Goal: Task Accomplishment & Management: Manage account settings

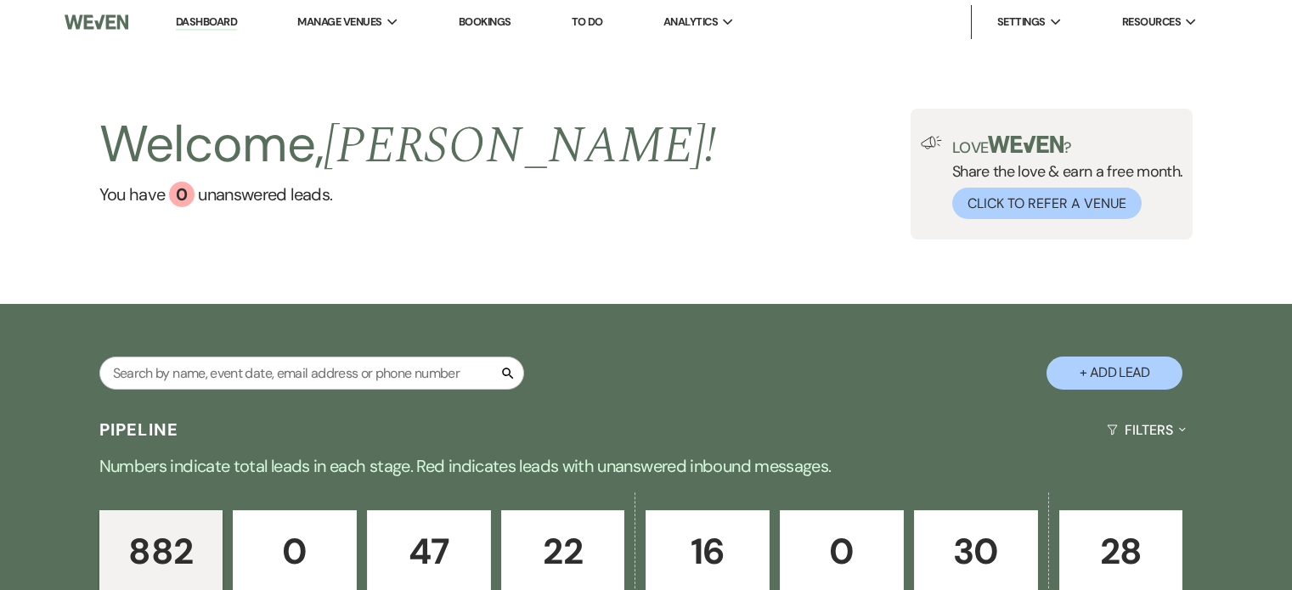
click at [155, 363] on input "text" at bounding box center [311, 373] width 425 height 33
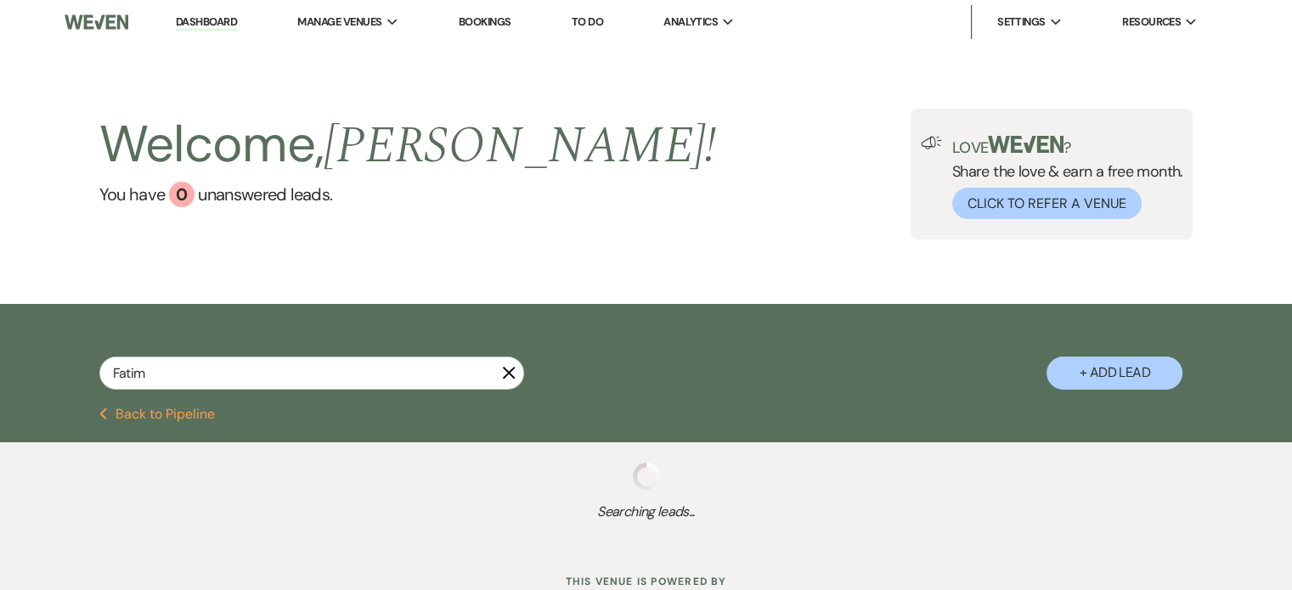
type input "Fatima"
select select "8"
select select "10"
select select "5"
select select "2"
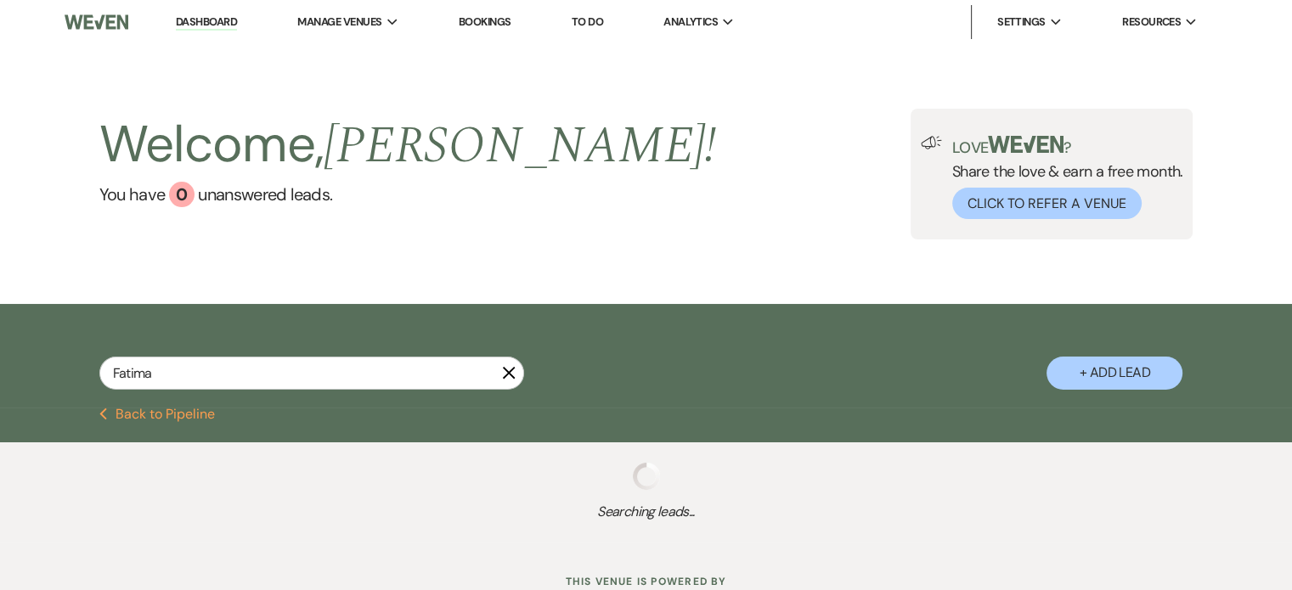
select select "4"
select select "8"
select select "5"
select select "2"
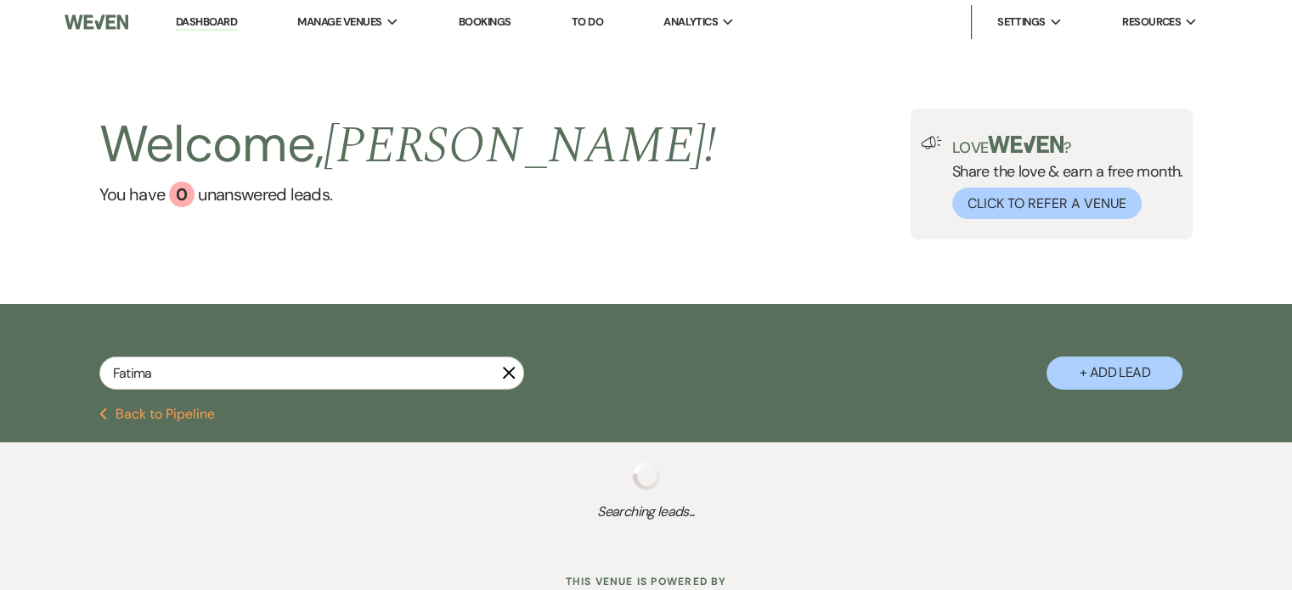
select select "8"
select select "6"
select select "5"
select select "2"
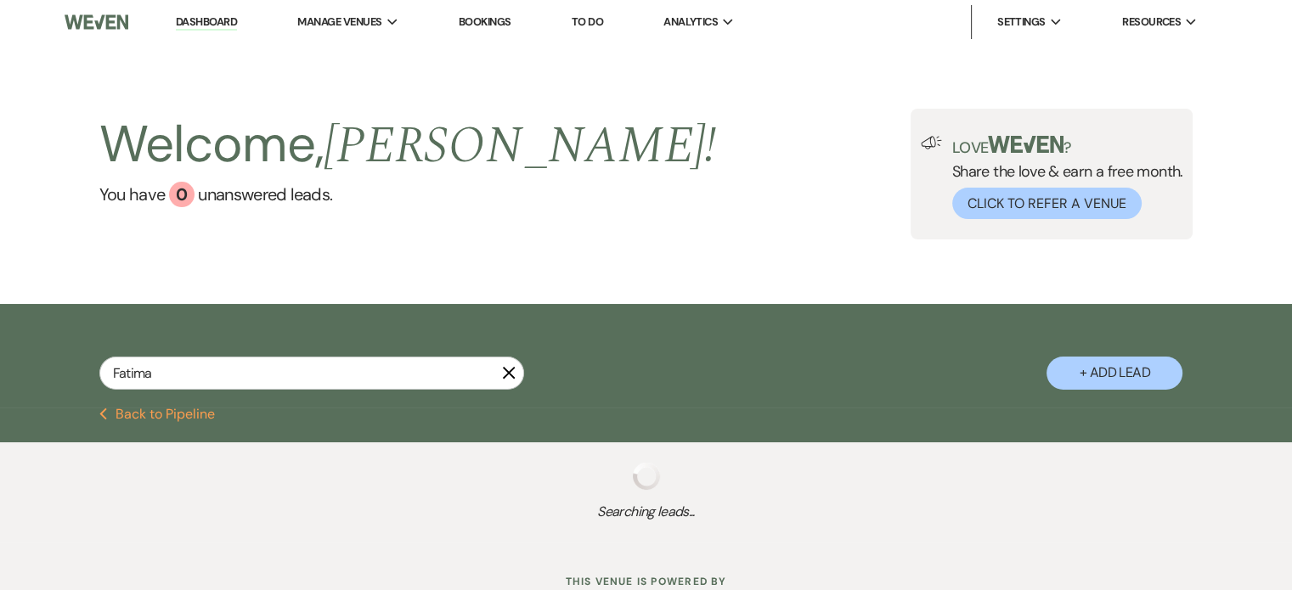
select select "8"
select select "6"
select select "2"
select select "5"
select select "8"
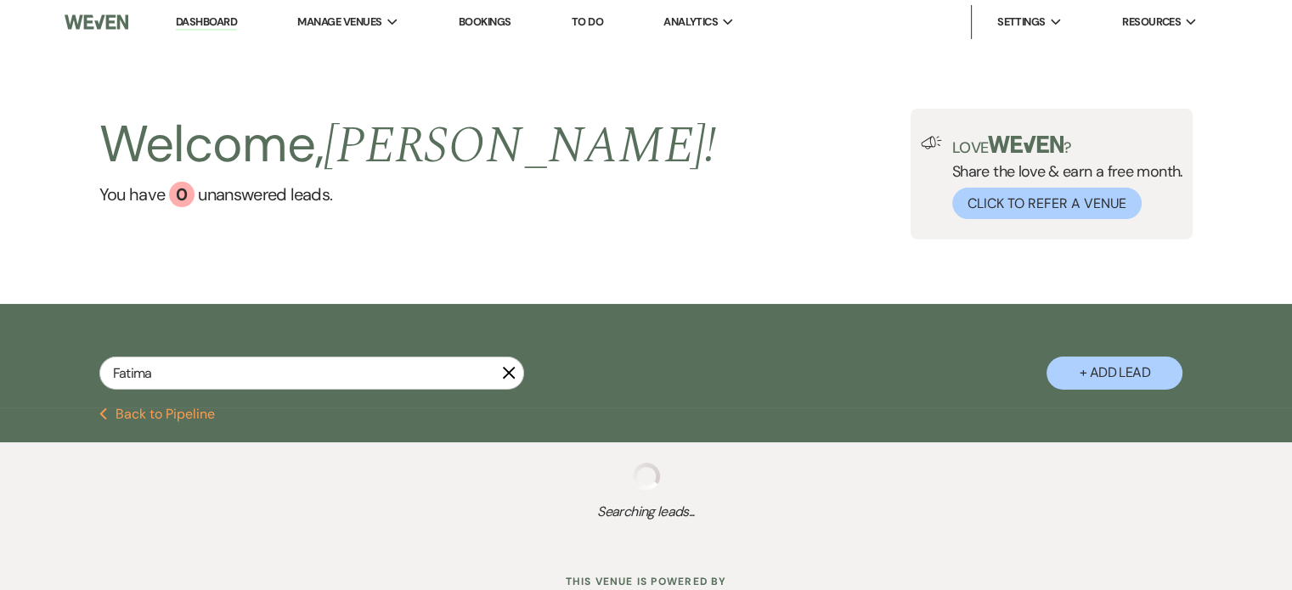
select select "8"
select select "3"
select select "2"
select select "4"
select select "8"
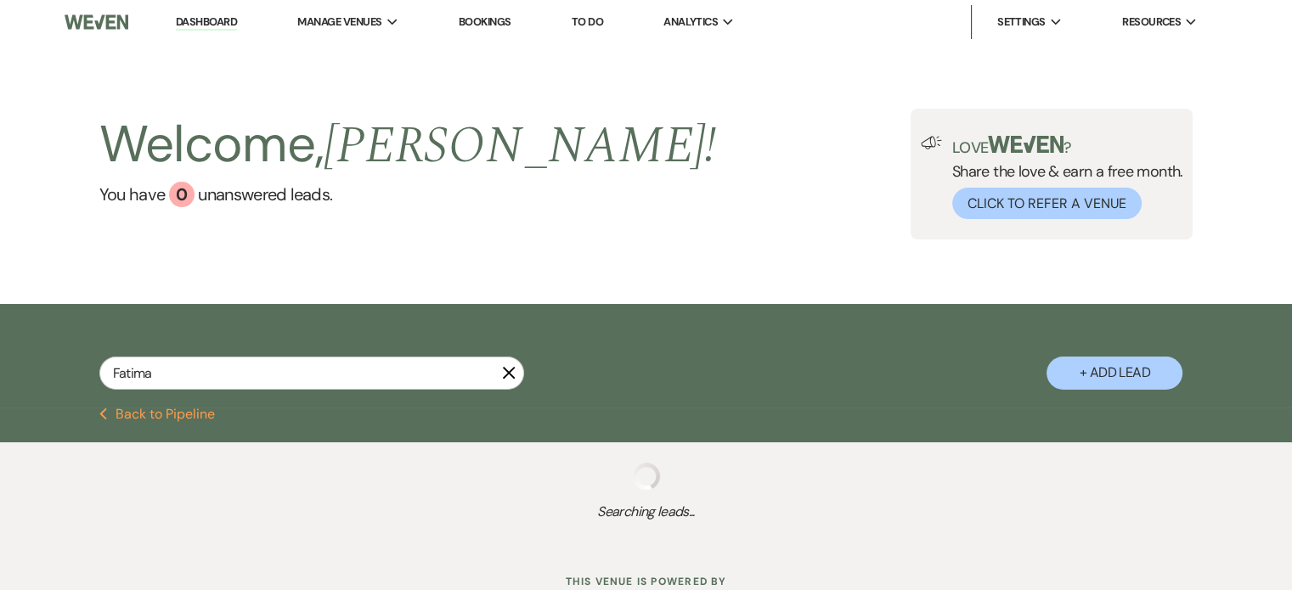
select select "4"
select select "2"
select select "4"
select select "5"
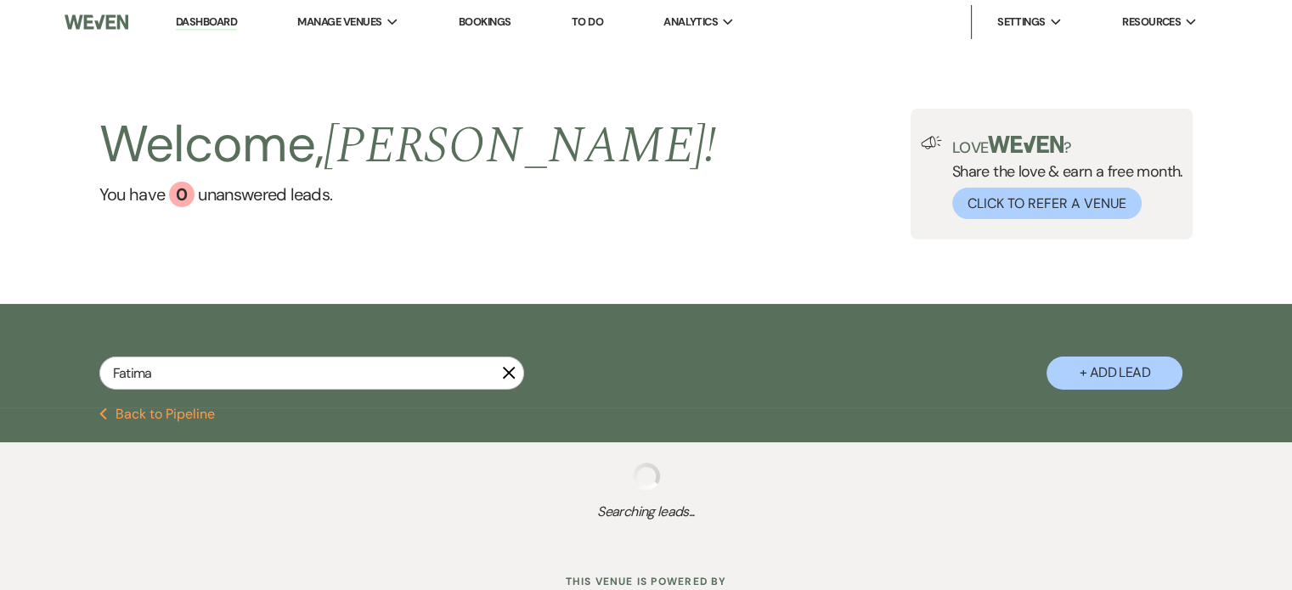
select select "8"
select select "11"
select select "8"
select select "1"
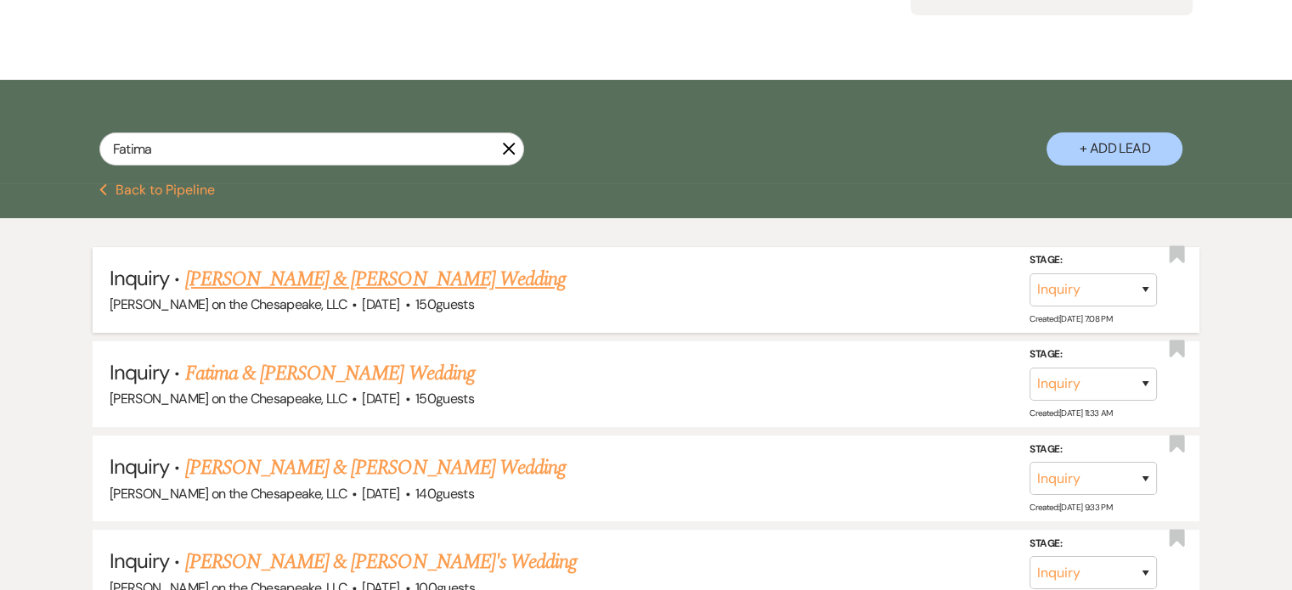
scroll to position [255, 0]
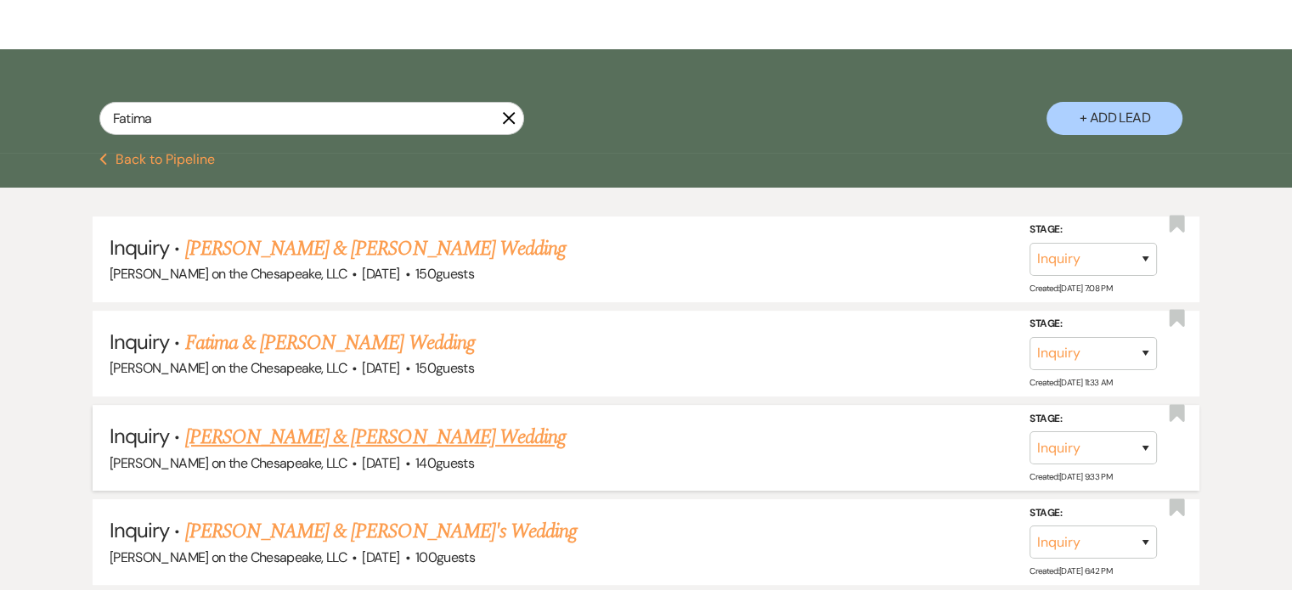
type input "Fatima"
click at [442, 436] on link "[PERSON_NAME] & [PERSON_NAME] Wedding" at bounding box center [375, 437] width 380 height 31
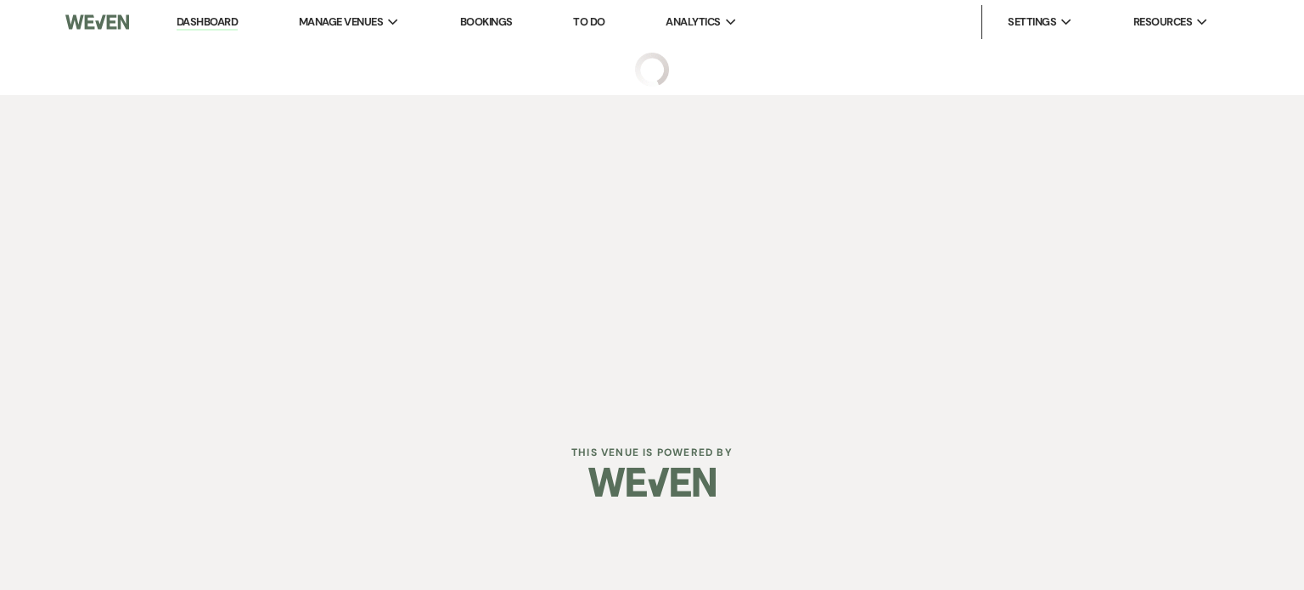
select select "5"
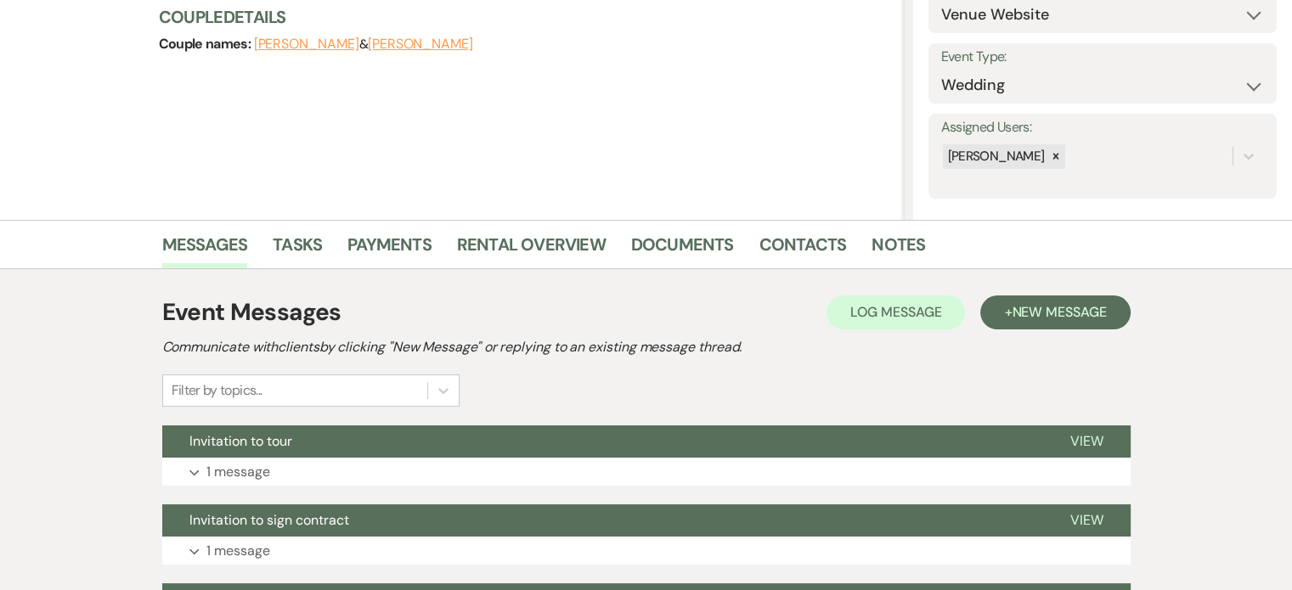
scroll to position [255, 0]
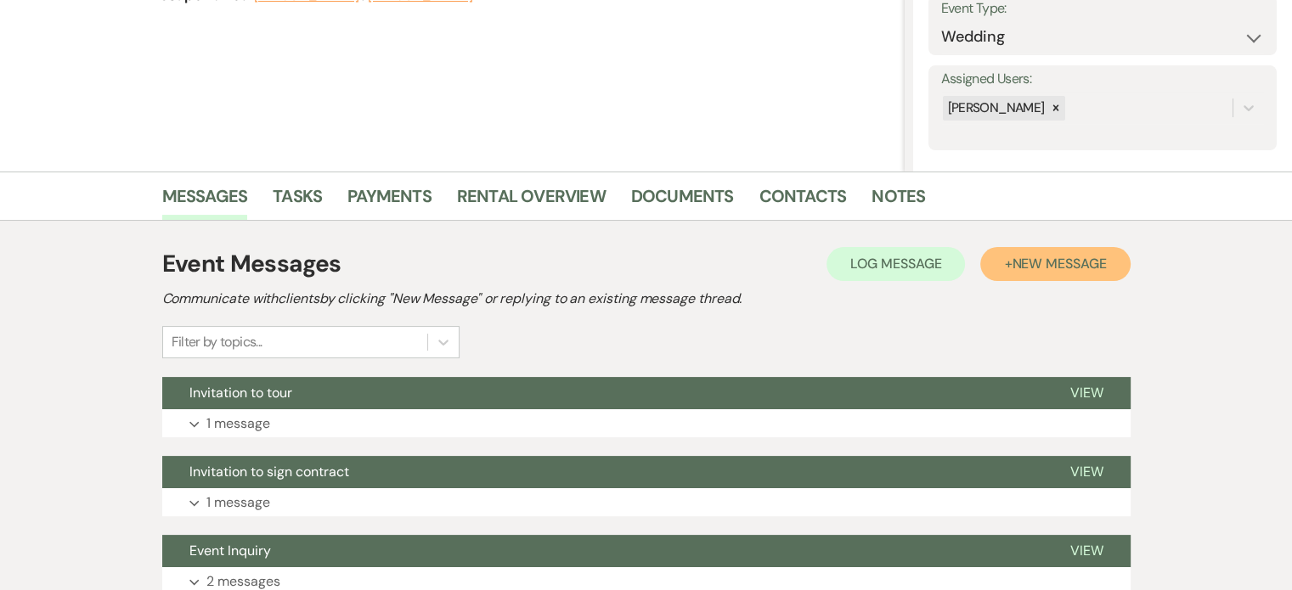
click at [1058, 261] on span "New Message" at bounding box center [1058, 264] width 94 height 18
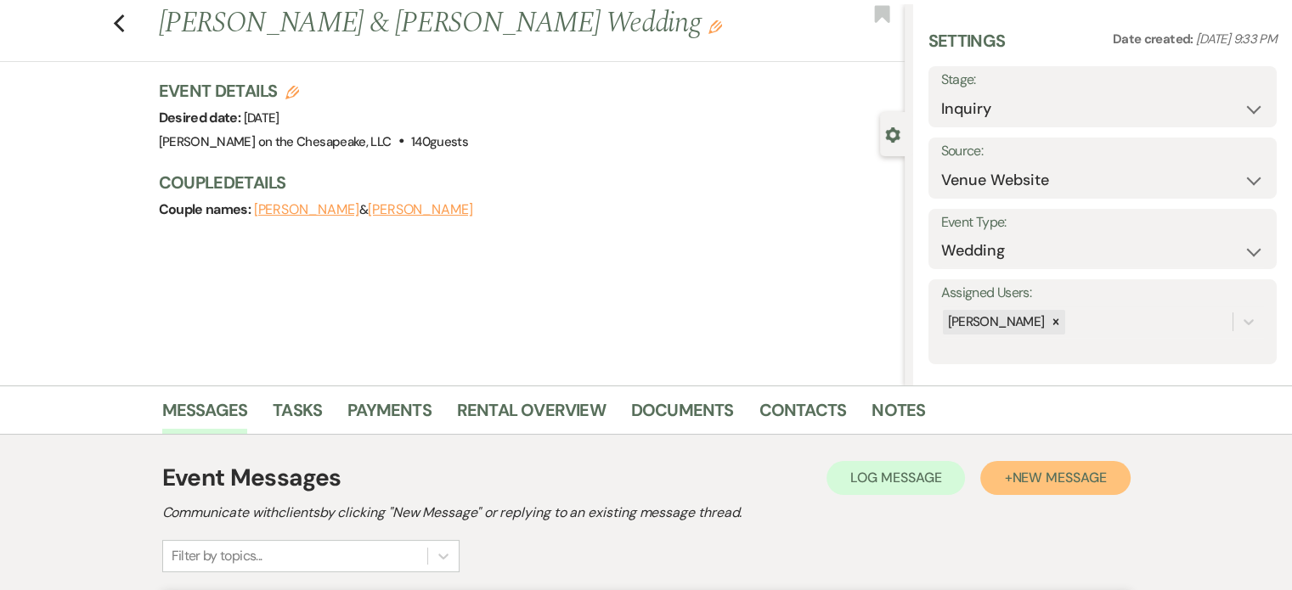
scroll to position [0, 0]
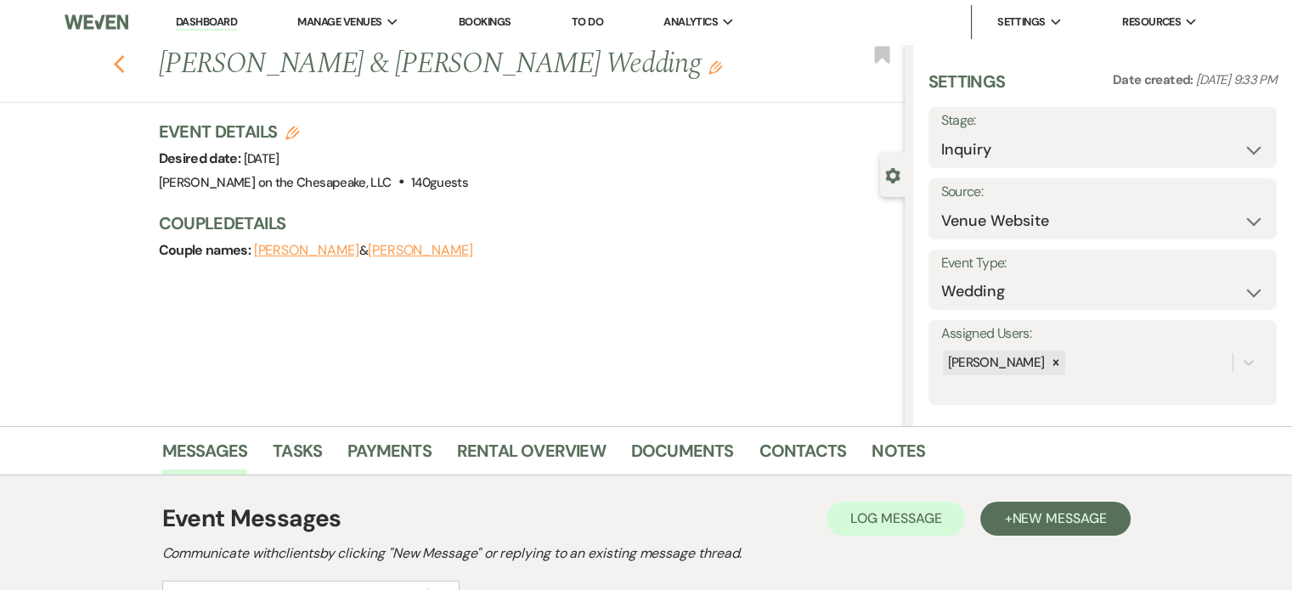
click at [126, 64] on icon "Previous" at bounding box center [119, 64] width 13 height 20
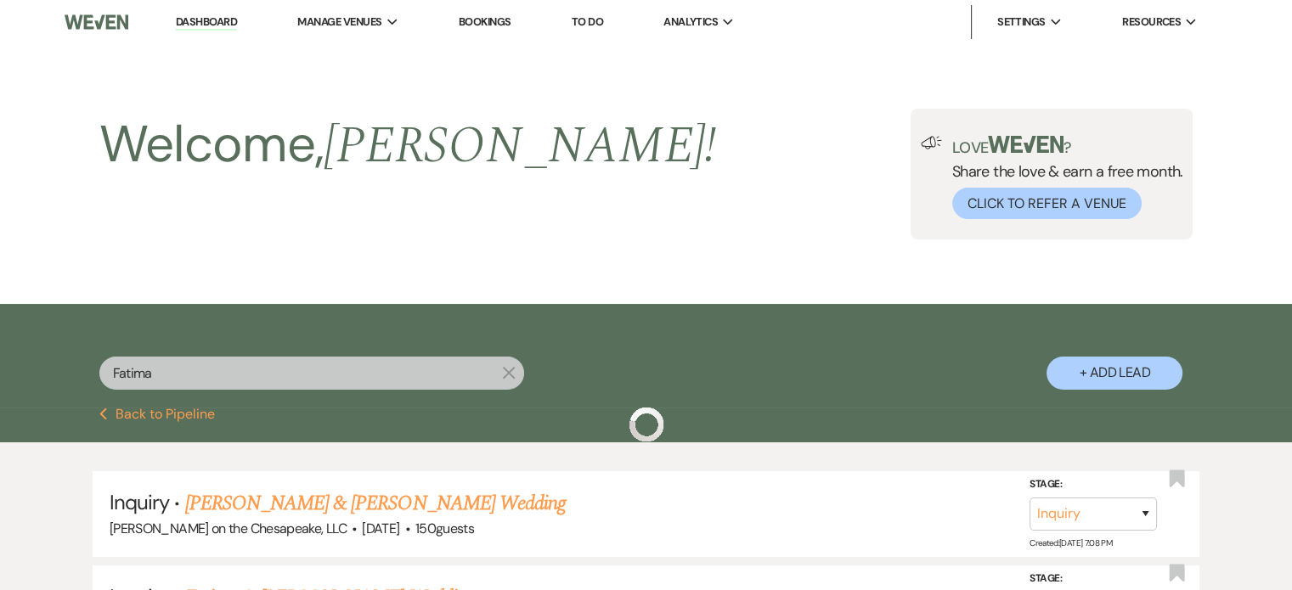
scroll to position [255, 0]
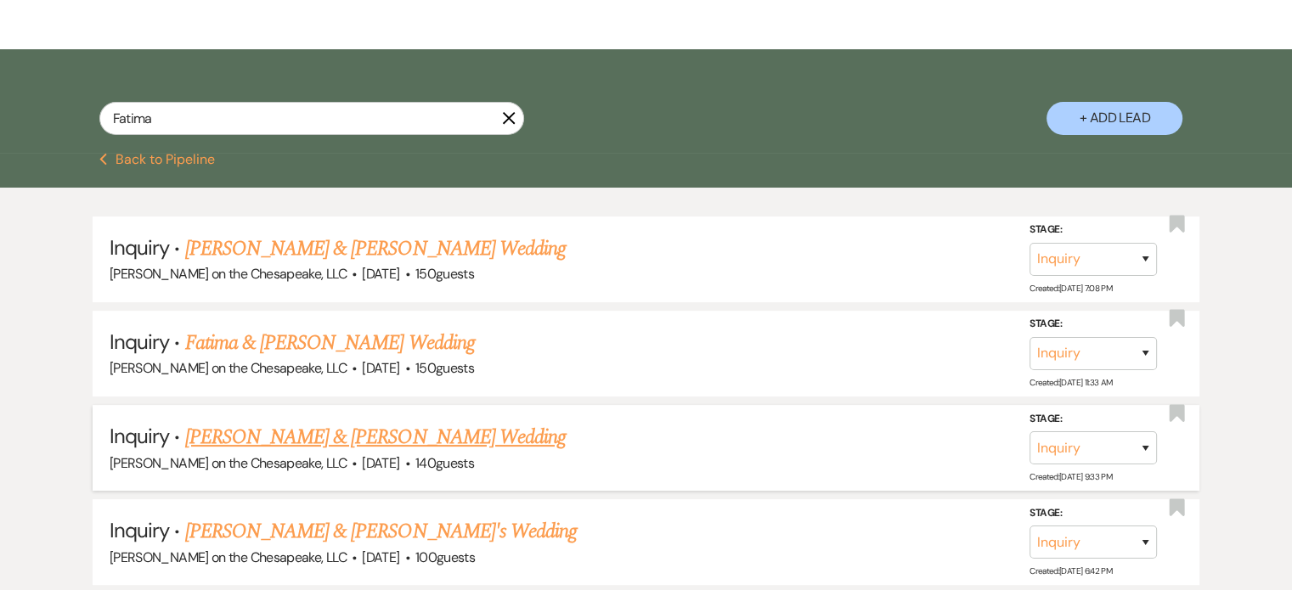
click at [464, 432] on link "[PERSON_NAME] & [PERSON_NAME] Wedding" at bounding box center [375, 437] width 380 height 31
select select "5"
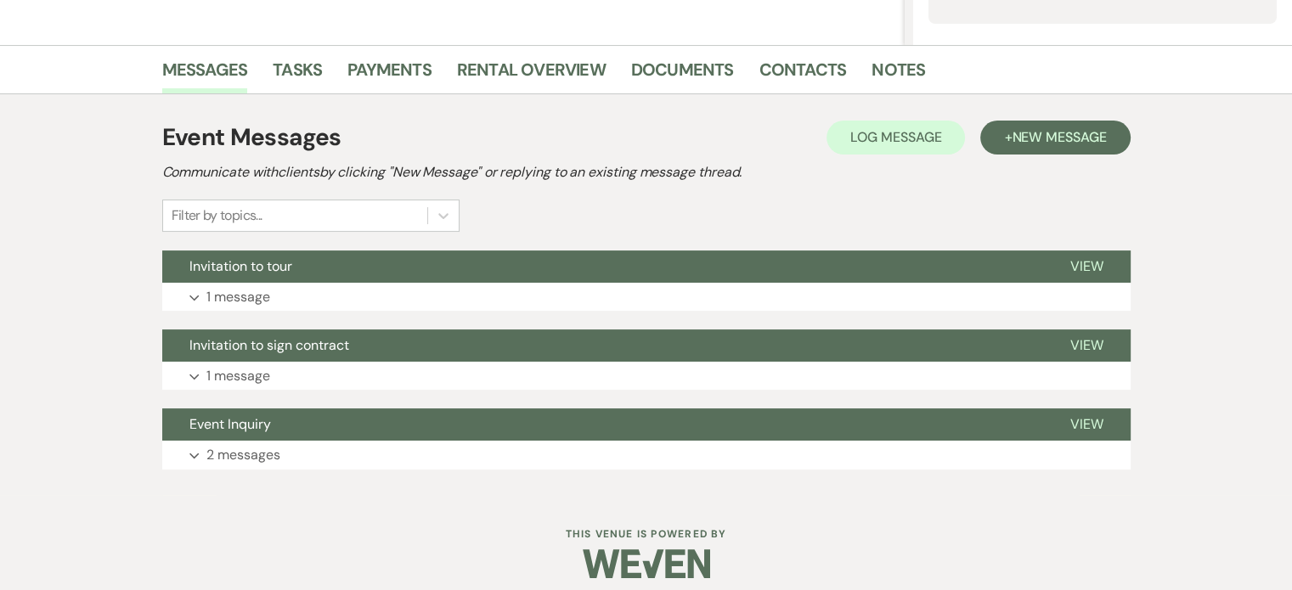
scroll to position [394, 0]
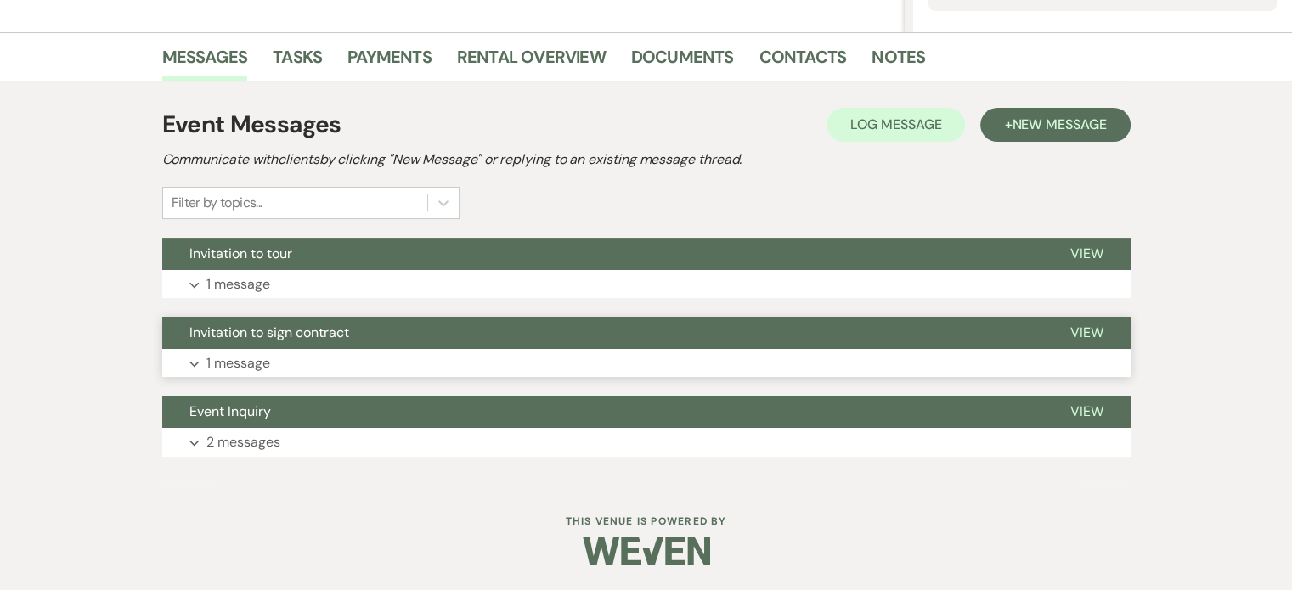
click at [1089, 332] on span "View" at bounding box center [1086, 333] width 33 height 18
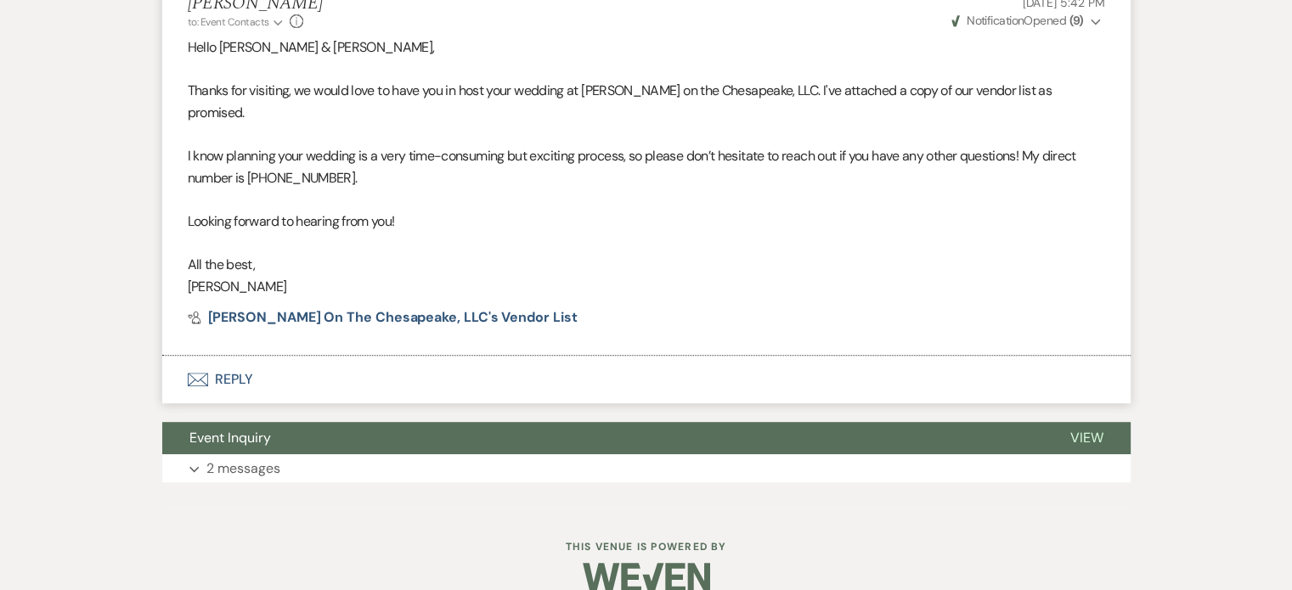
scroll to position [771, 0]
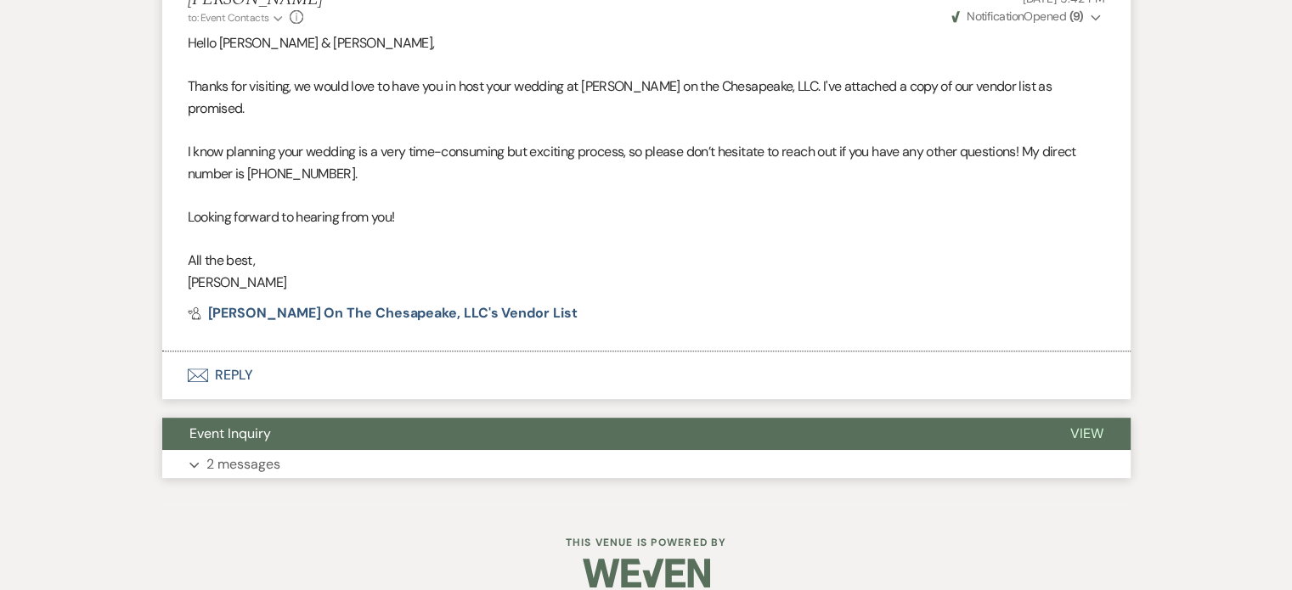
click at [1087, 425] on span "View" at bounding box center [1086, 434] width 33 height 18
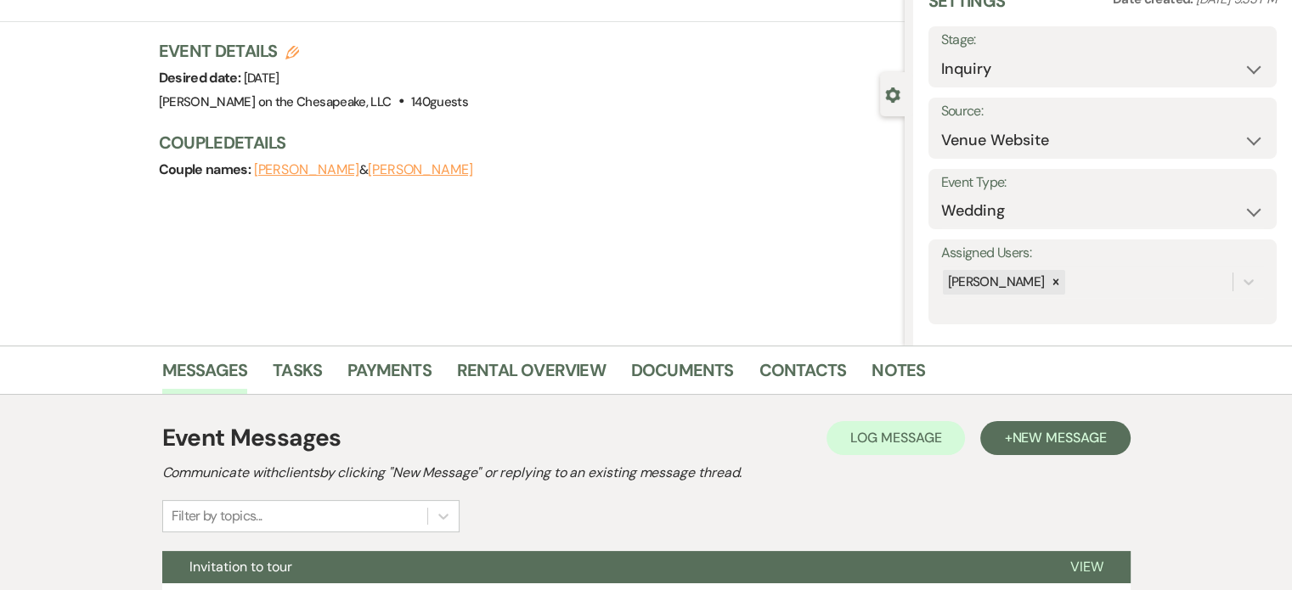
scroll to position [170, 0]
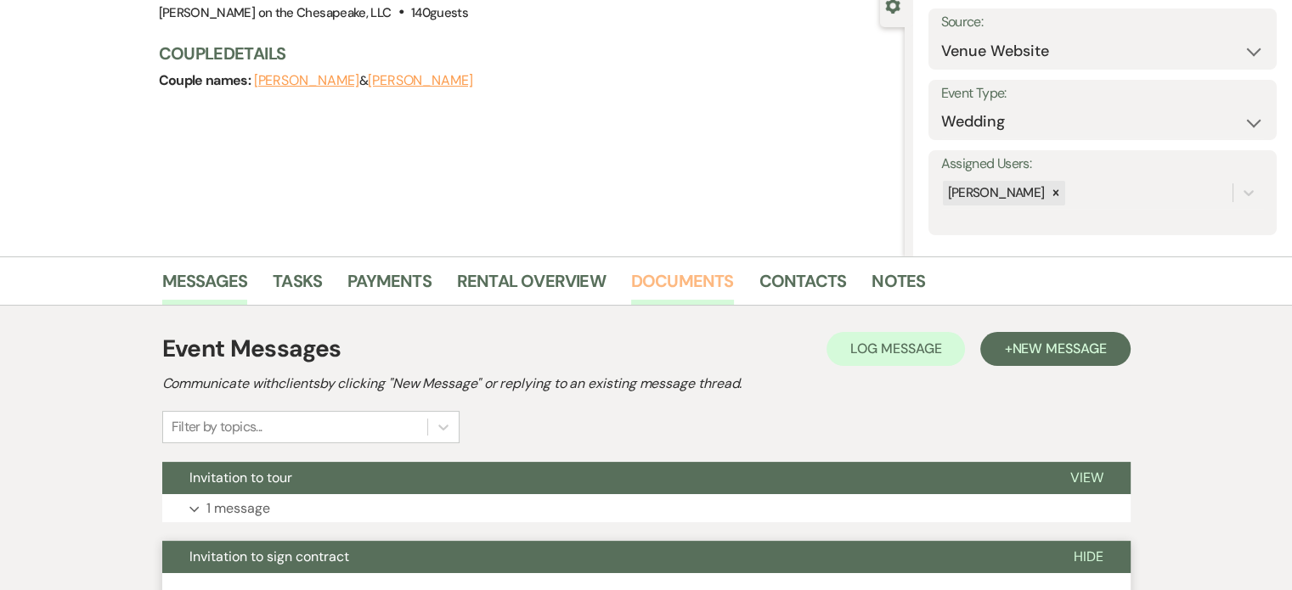
click at [707, 281] on link "Documents" at bounding box center [682, 285] width 103 height 37
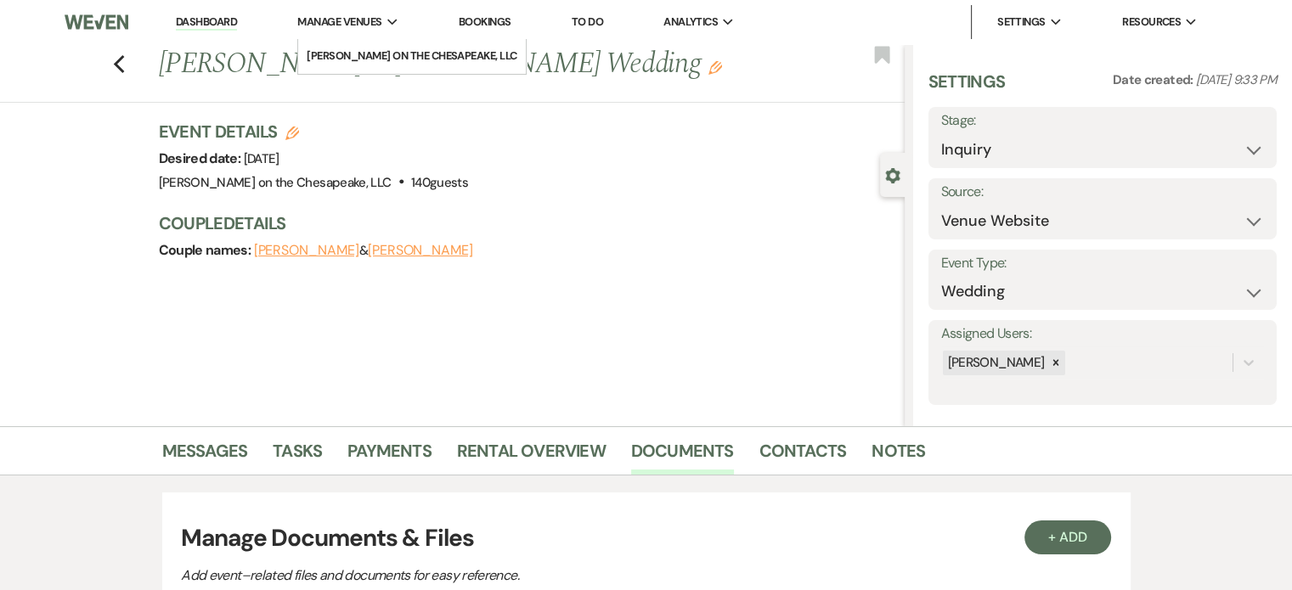
click at [333, 21] on span "Manage Venues" at bounding box center [339, 22] width 84 height 17
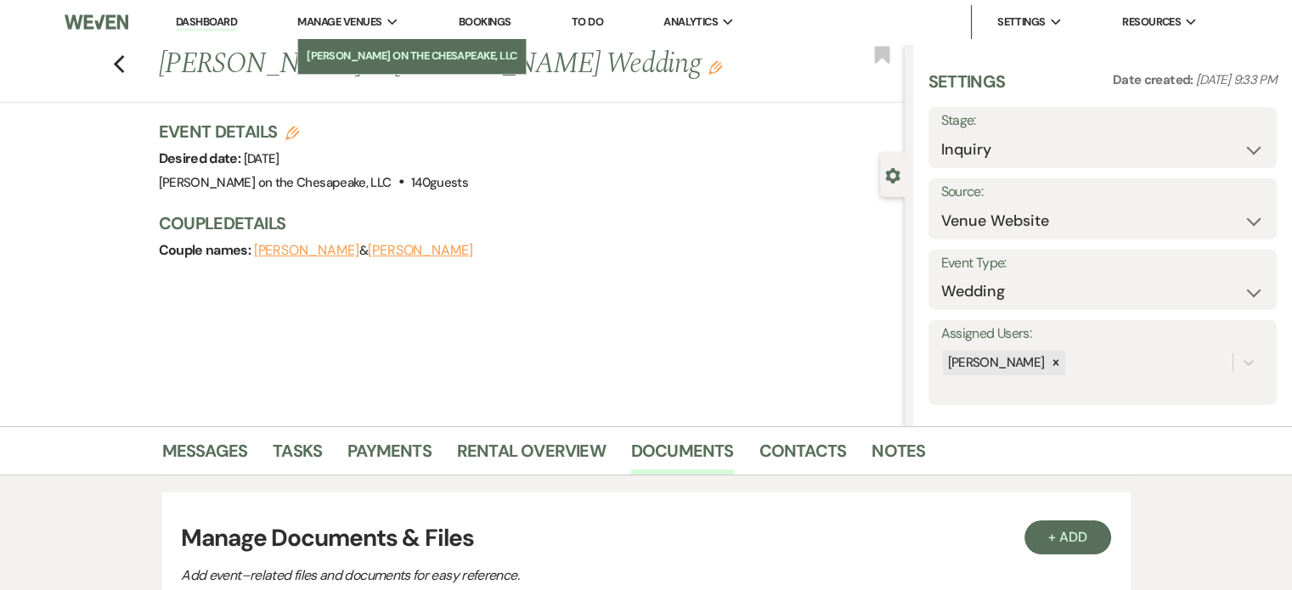
click at [361, 49] on li "[PERSON_NAME] on the Chesapeake, LLC" at bounding box center [412, 56] width 211 height 17
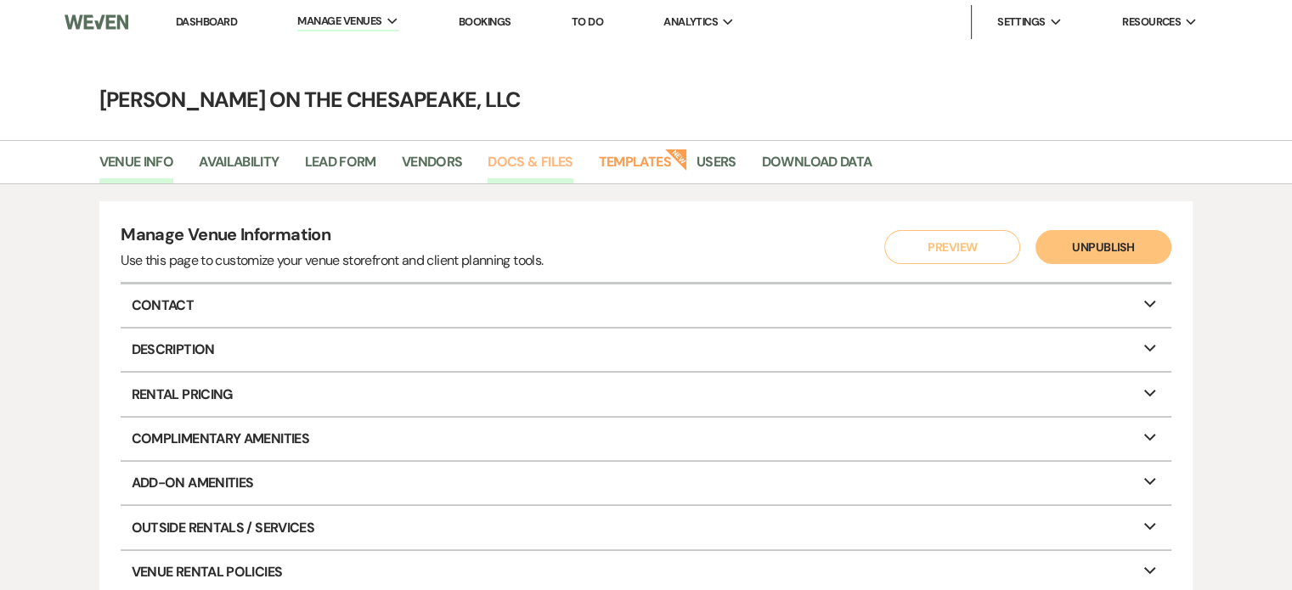
click at [542, 162] on link "Docs & Files" at bounding box center [529, 167] width 85 height 32
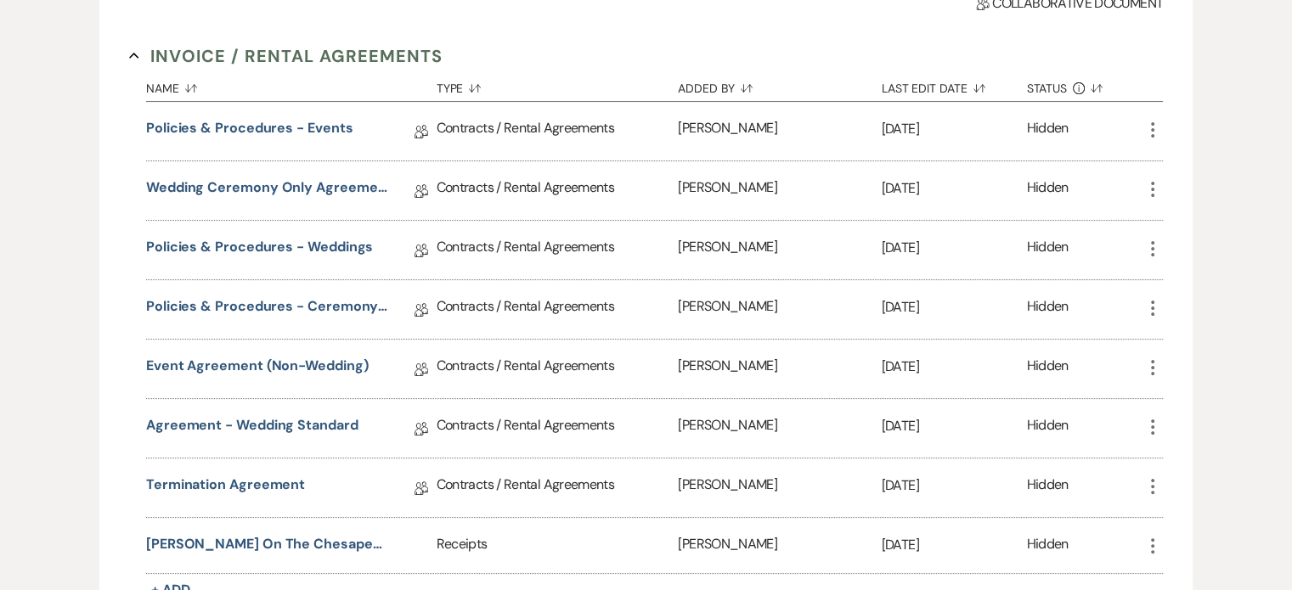
scroll to position [340, 0]
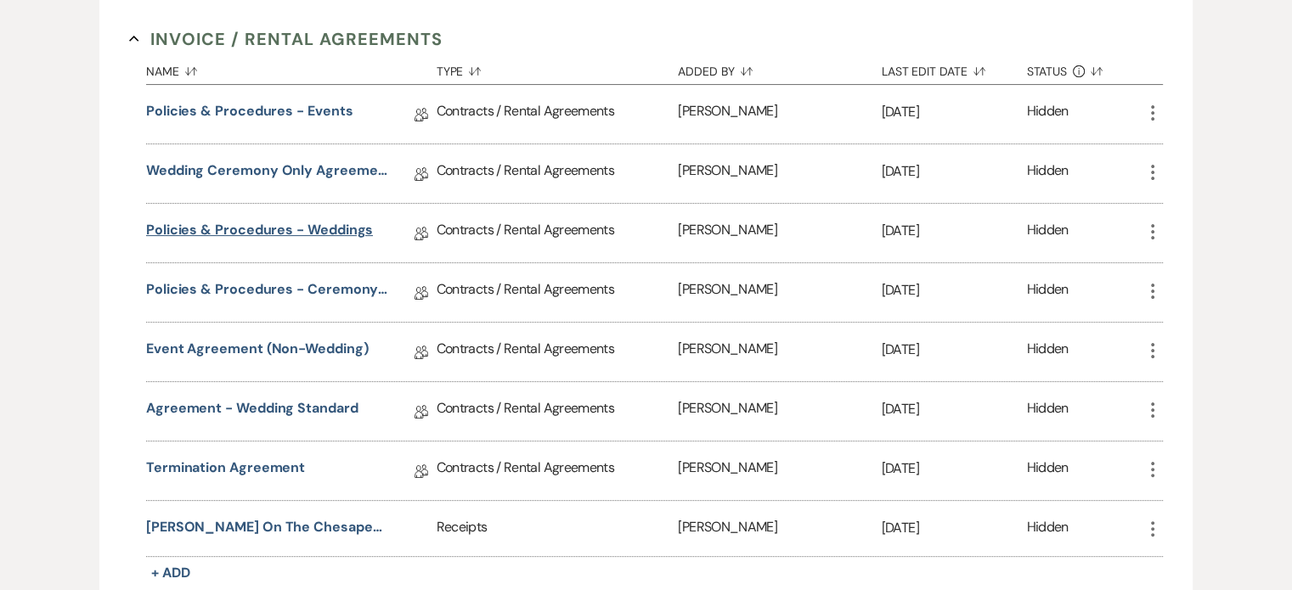
click at [317, 227] on link "Policies & Procedures - Weddings" at bounding box center [259, 233] width 227 height 26
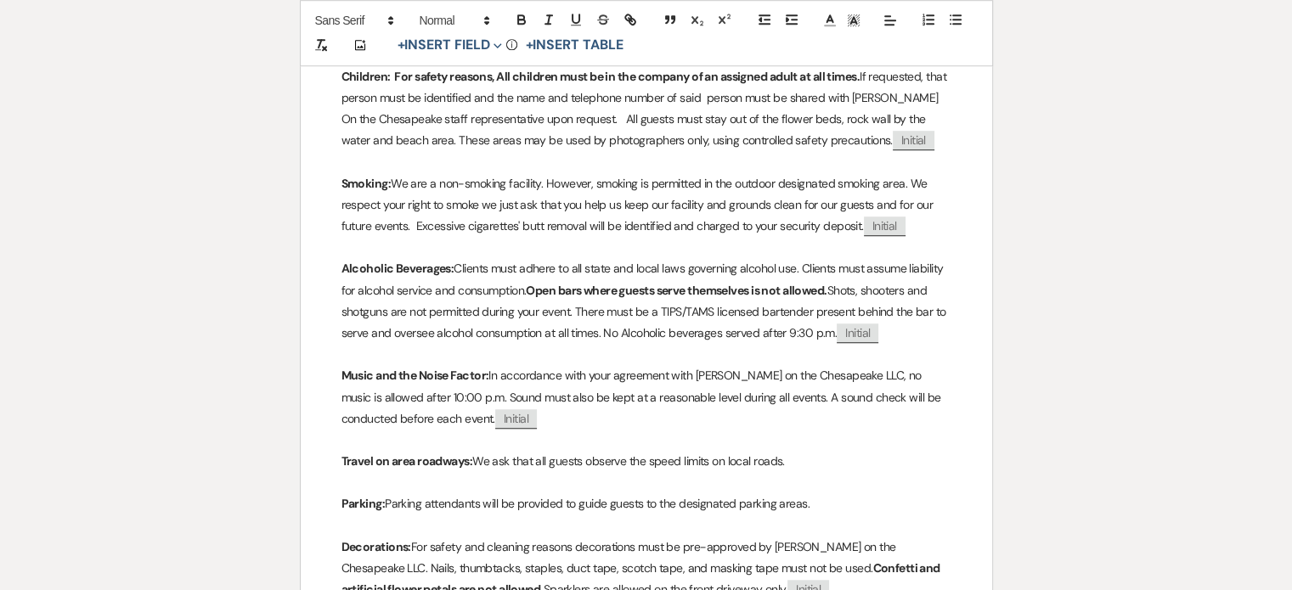
scroll to position [1359, 0]
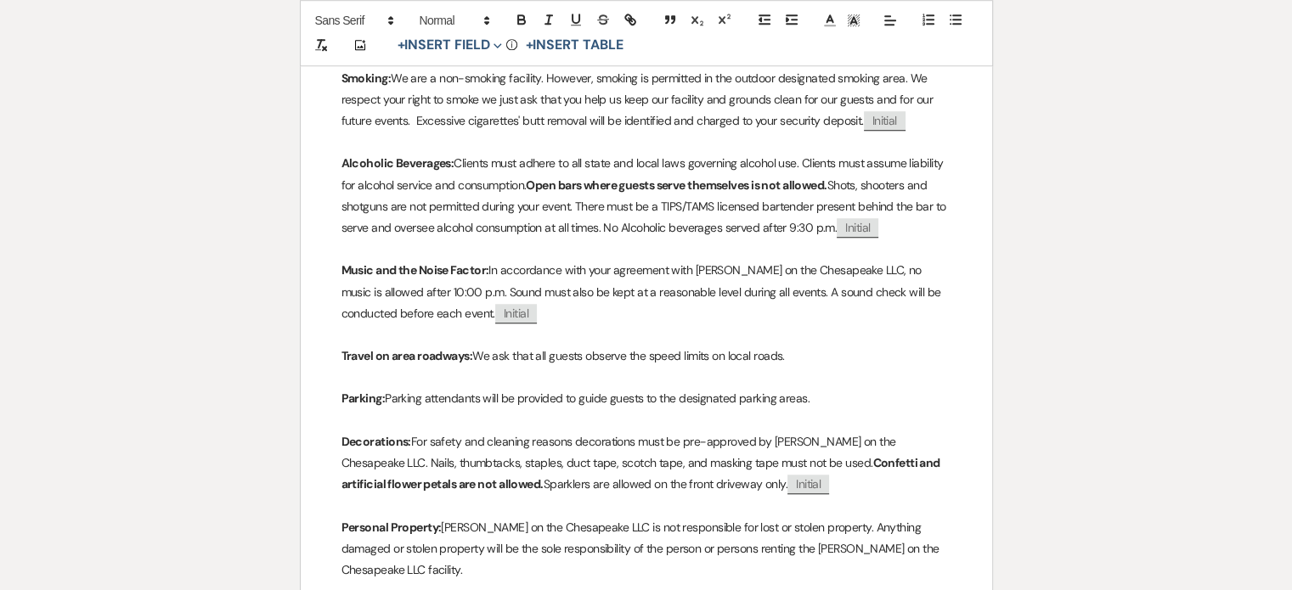
click at [819, 409] on p "Parking: Parking attendants will be provided to guide guests to the designated …" at bounding box center [646, 398] width 610 height 21
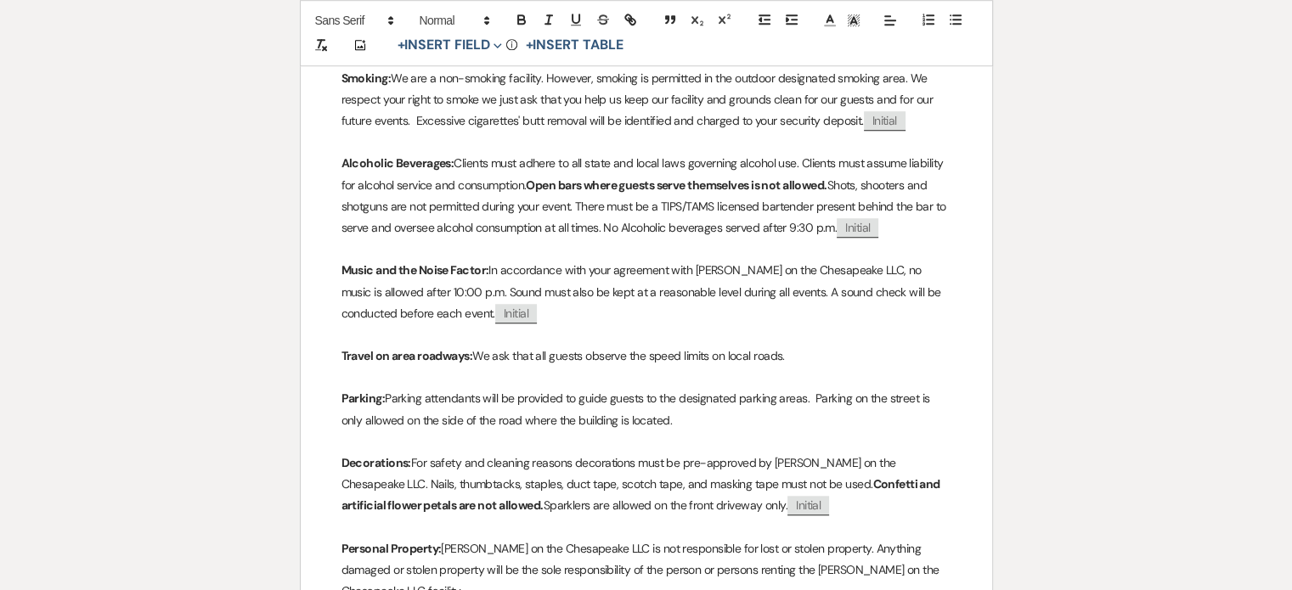
click at [812, 418] on p "Parking: Parking attendants will be provided to guide guests to the designated …" at bounding box center [646, 409] width 610 height 42
click at [403, 431] on p "Parking: Parking attendants will be provided to guide guests to the designated …" at bounding box center [646, 409] width 610 height 42
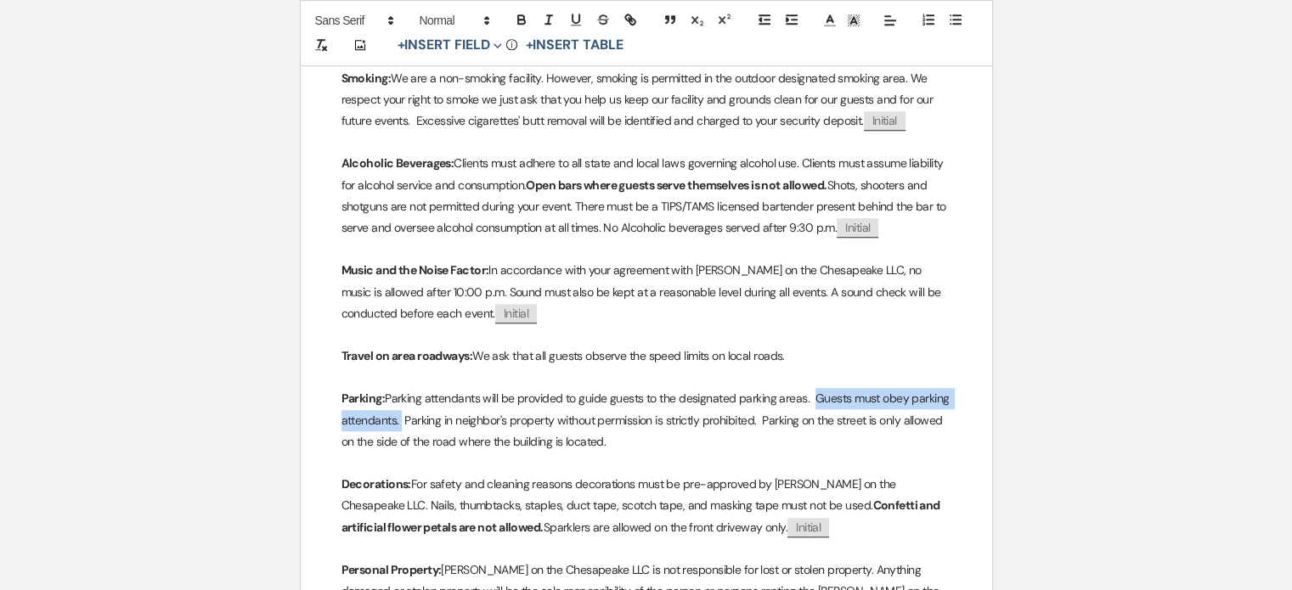
drag, startPoint x: 812, startPoint y: 420, endPoint x: 400, endPoint y: 447, distance: 412.7
click at [400, 447] on p "Parking: Parking attendants will be provided to guide guests to the designated …" at bounding box center [646, 420] width 610 height 65
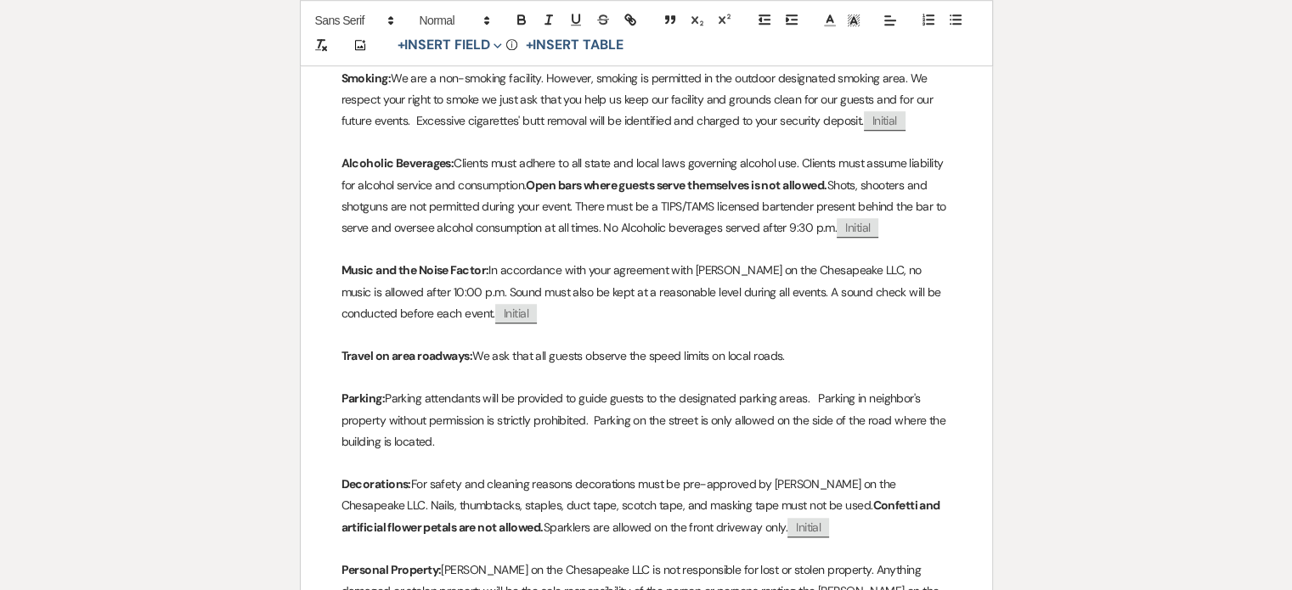
click at [856, 420] on p "Parking: Parking attendants will be provided to guide guests to the designated …" at bounding box center [646, 420] width 610 height 65
click at [387, 442] on p "Parking: Parking attendants will be provided to guide guests to the designated …" at bounding box center [646, 420] width 610 height 65
click at [401, 442] on p "Parking: Parking attendants will be provided to guide guests to the designated …" at bounding box center [646, 420] width 610 height 65
click at [550, 453] on p "Parking: Parking attendants will be provided to guide guests to the designated …" at bounding box center [646, 420] width 610 height 65
click at [501, 43] on icon "Expand" at bounding box center [497, 46] width 8 height 8
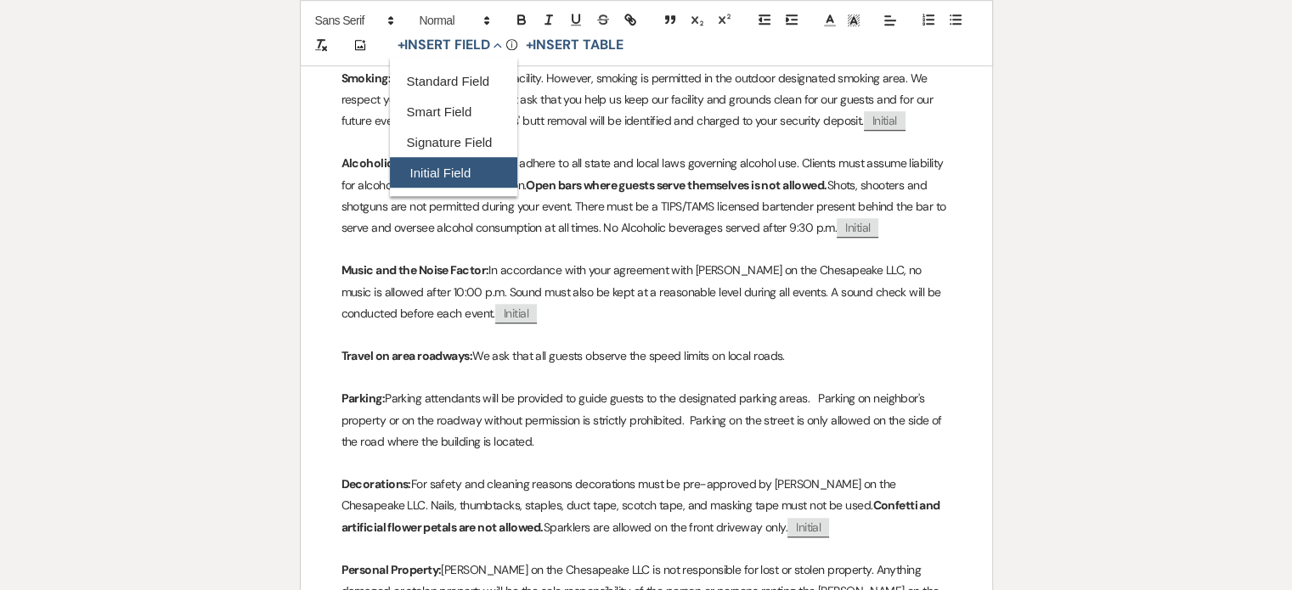
click at [462, 169] on button "Initial Field" at bounding box center [453, 173] width 127 height 31
select select "initialField"
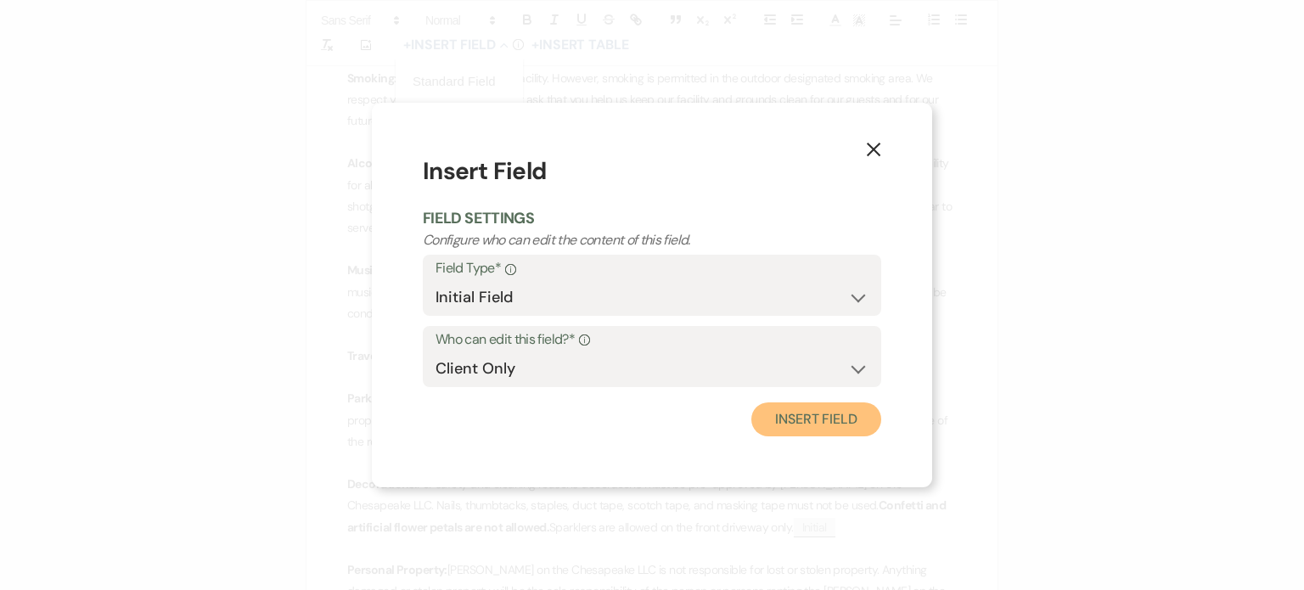
click at [830, 414] on button "Insert Field" at bounding box center [816, 419] width 130 height 34
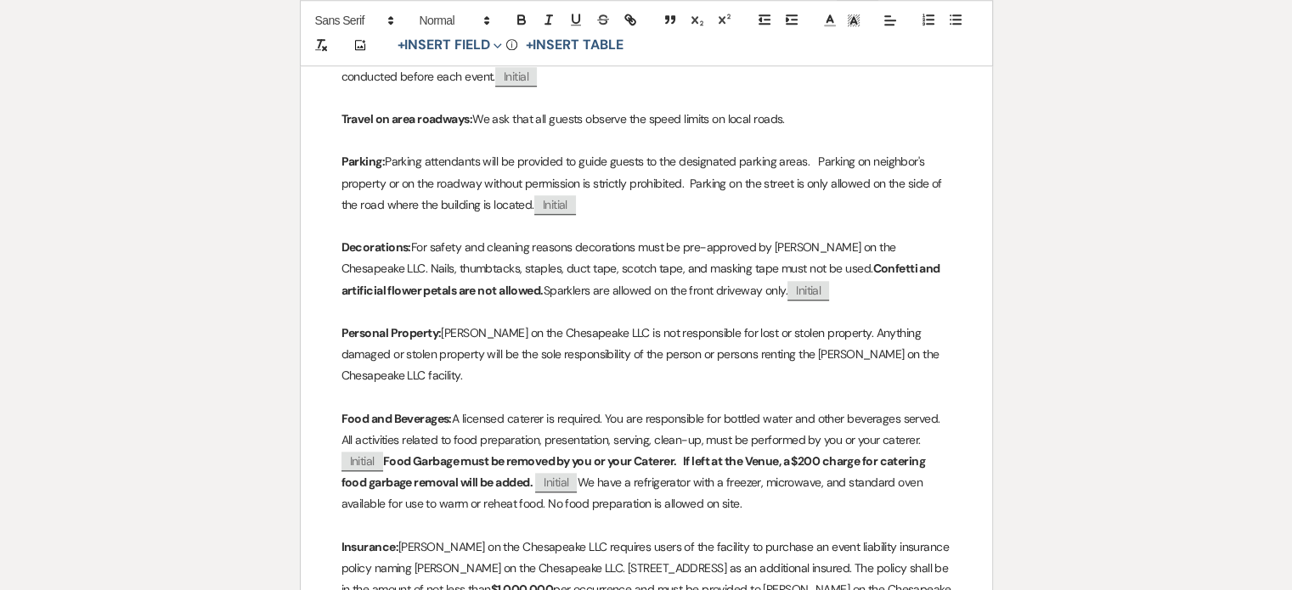
scroll to position [1698, 0]
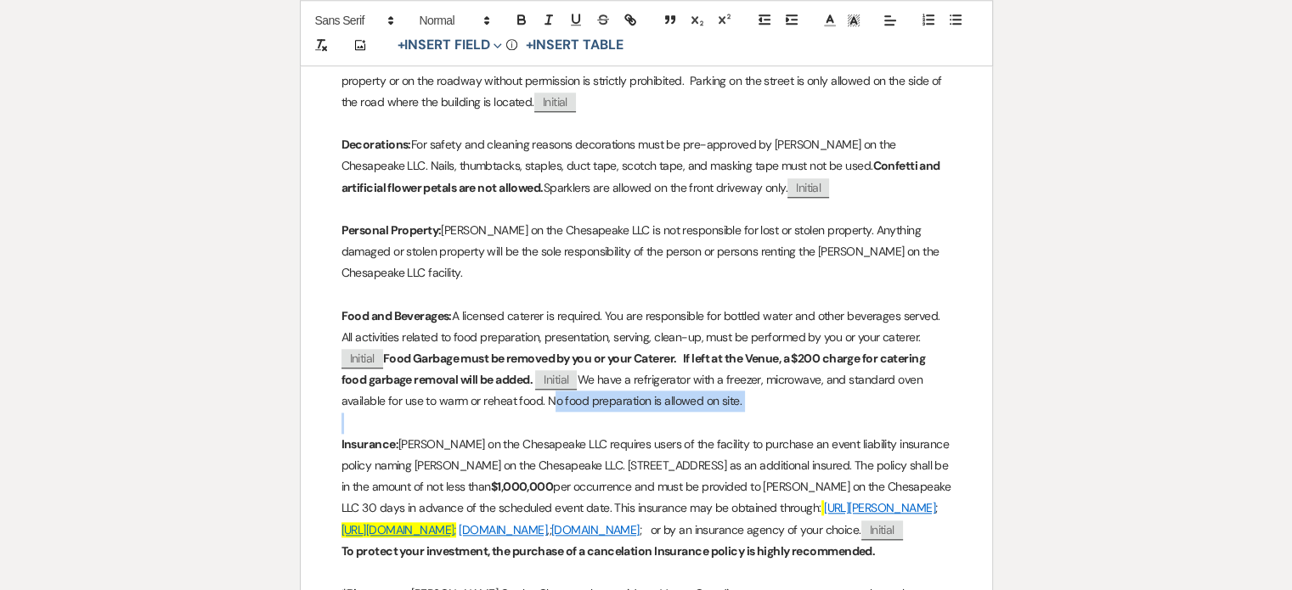
drag, startPoint x: 544, startPoint y: 401, endPoint x: 712, endPoint y: 422, distance: 168.6
click at [712, 422] on div "﻿ ﻿ [PERSON_NAME] on the Chesapeake LLC Policies and Procedures Wedding Events …" at bounding box center [646, 117] width 691 height 3042
click at [514, 19] on icon "button" at bounding box center [521, 19] width 15 height 15
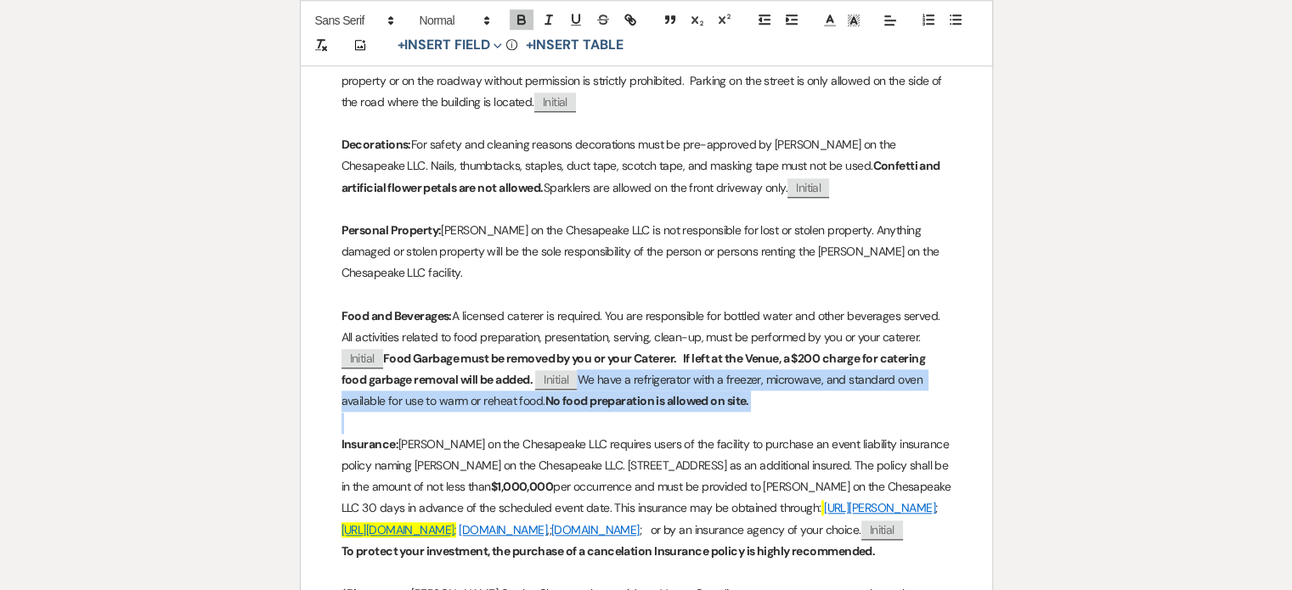
click at [859, 407] on p "Food and Beverages: A licensed caterer is required. You are responsible for bot…" at bounding box center [646, 359] width 610 height 107
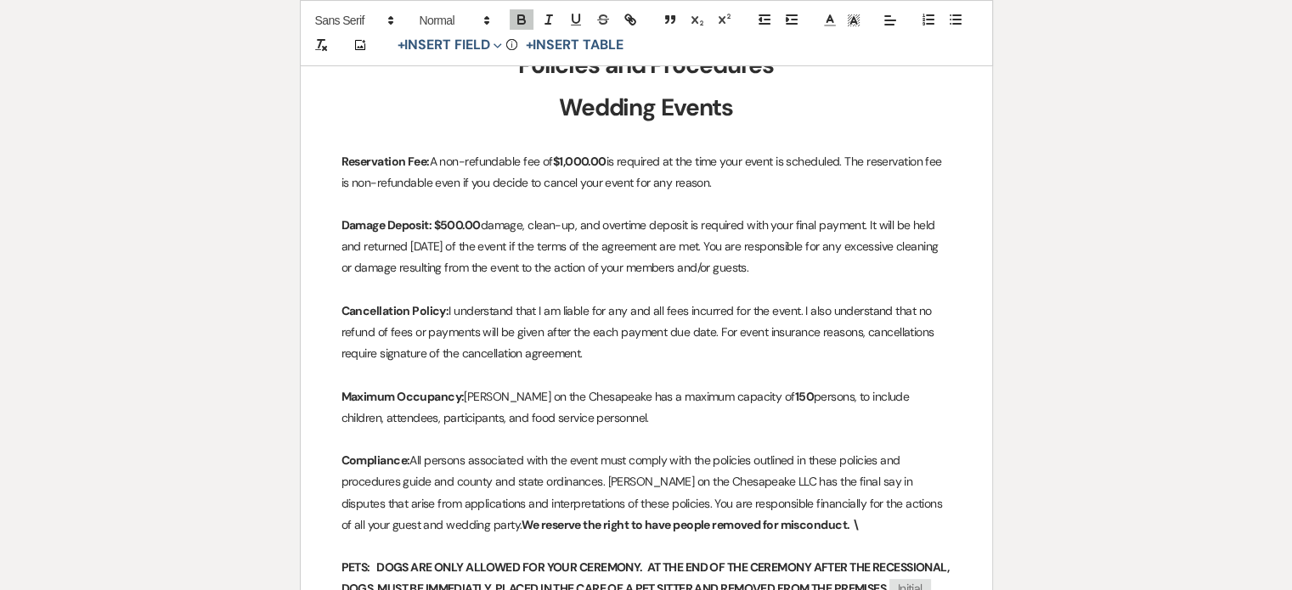
scroll to position [0, 0]
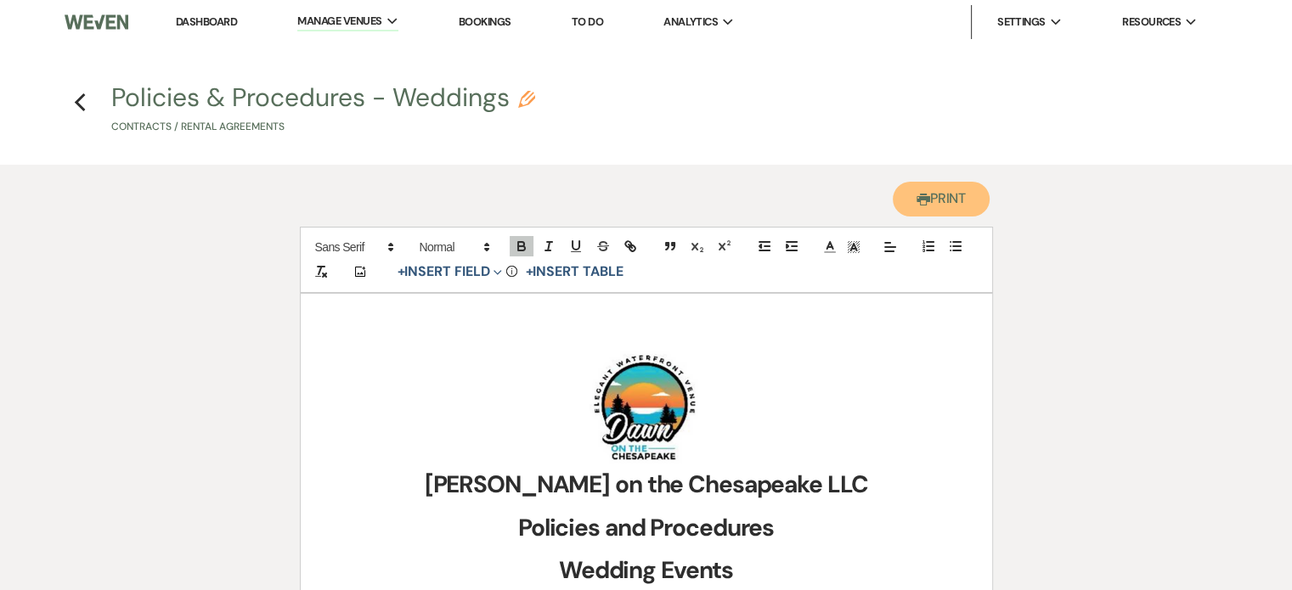
click at [934, 196] on button "Printer Print" at bounding box center [941, 199] width 98 height 35
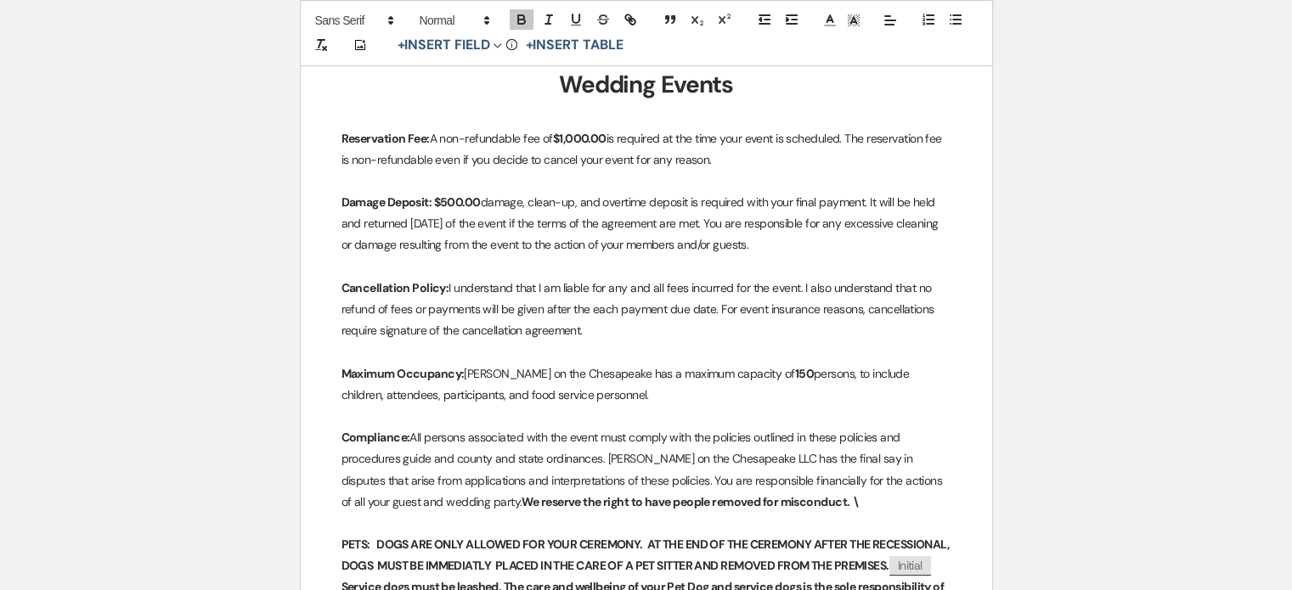
scroll to position [105, 0]
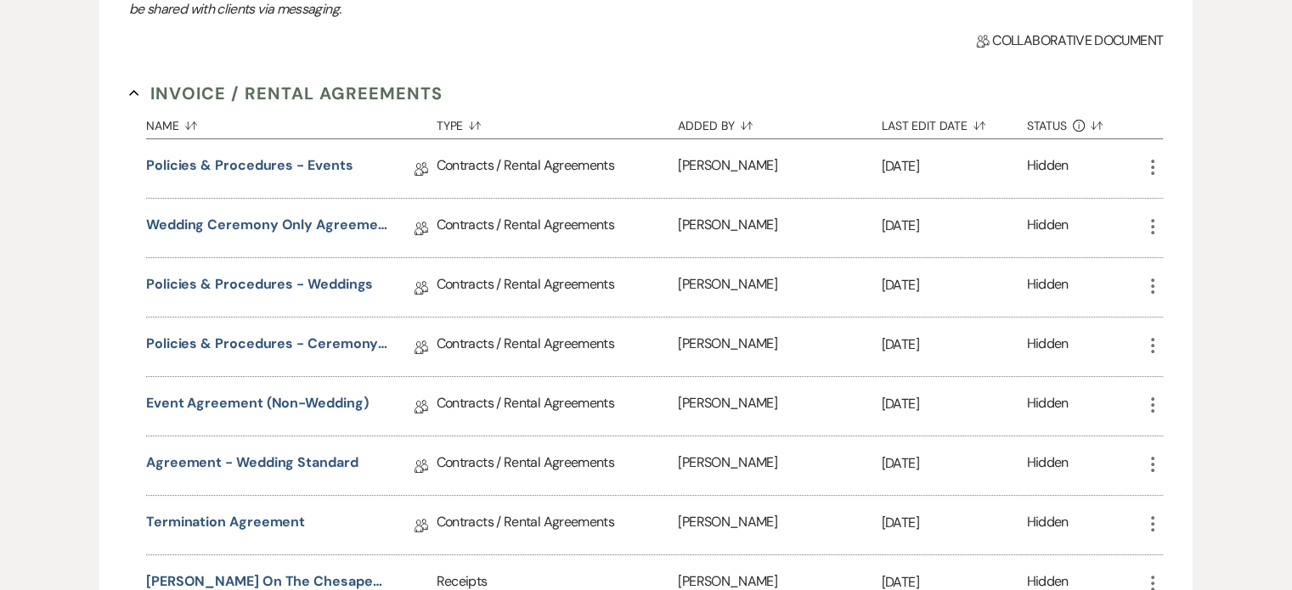
scroll to position [340, 0]
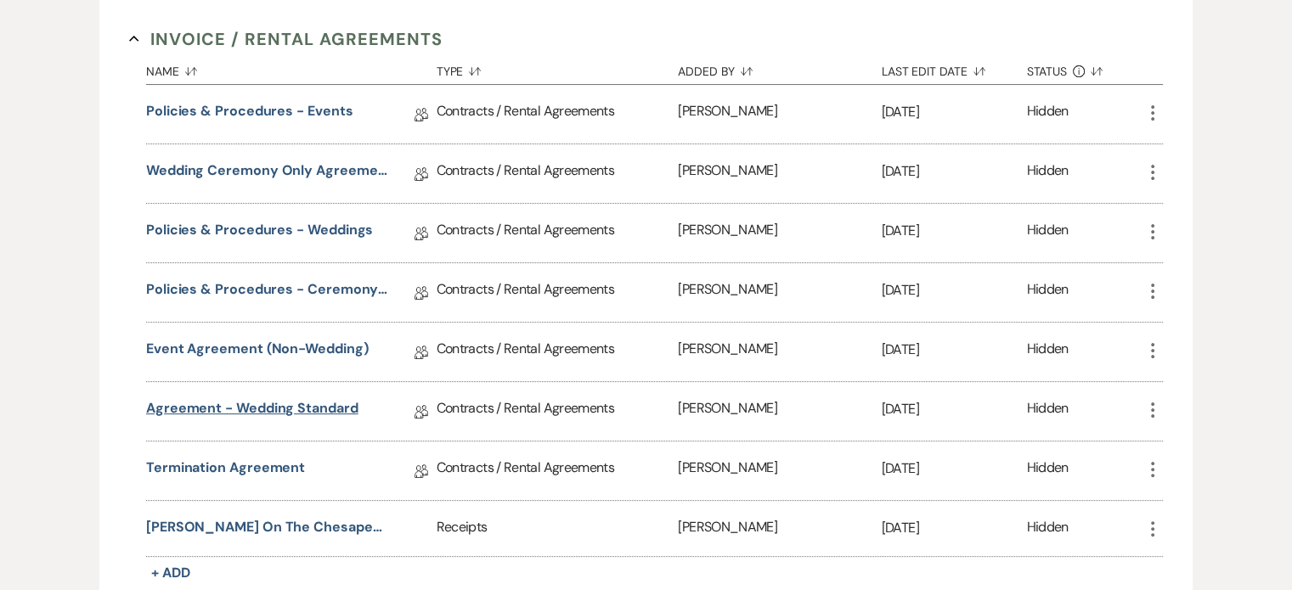
click at [343, 407] on link "Agreement - Wedding Standard" at bounding box center [252, 411] width 212 height 26
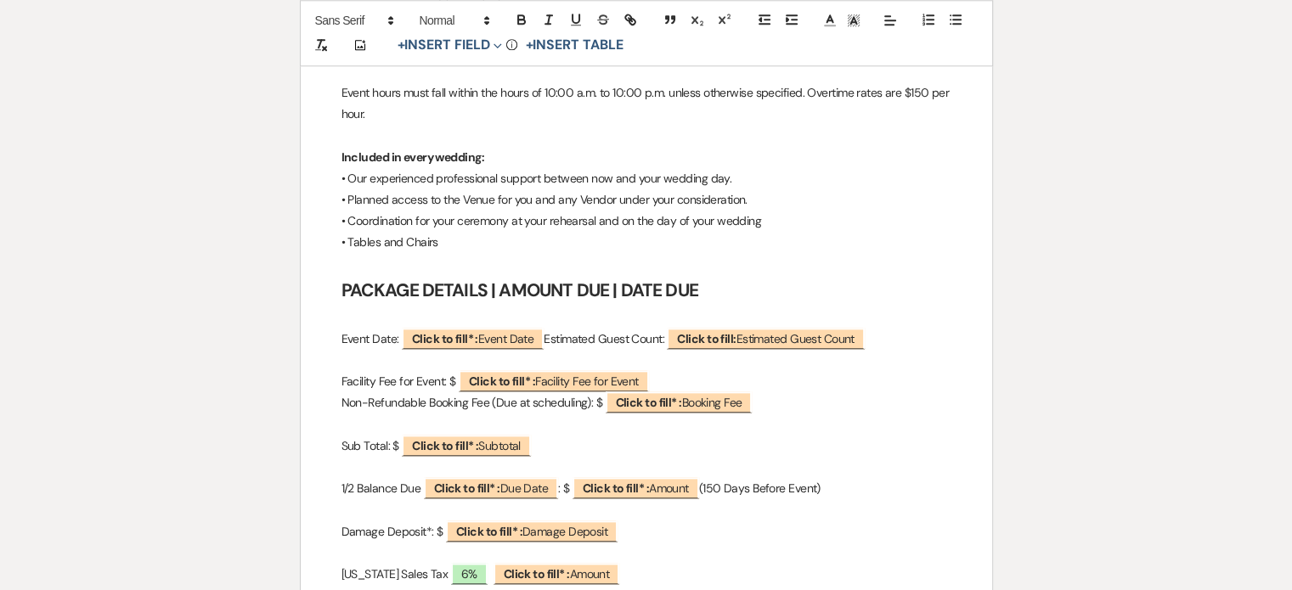
scroll to position [1868, 0]
